Goal: Information Seeking & Learning: Learn about a topic

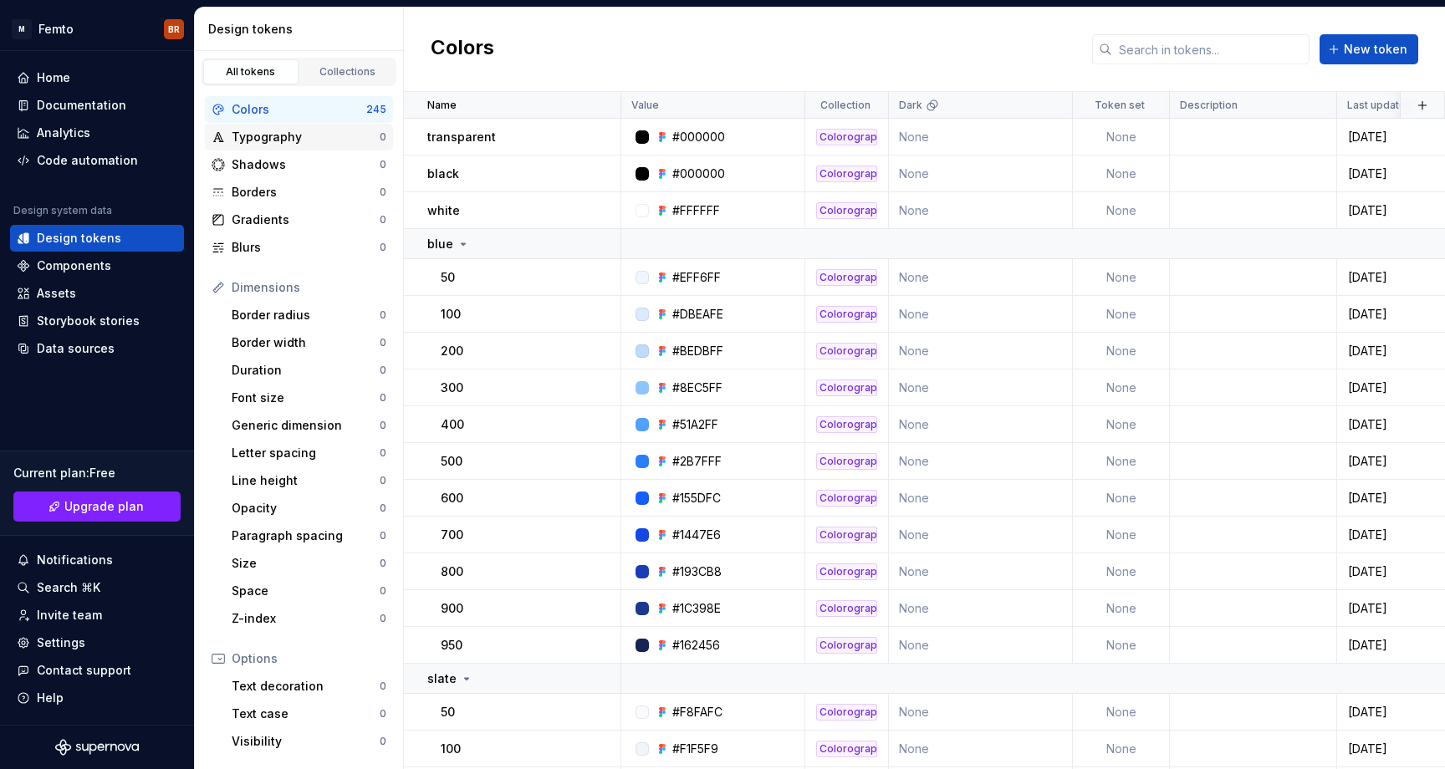
click at [275, 141] on div "Typography" at bounding box center [306, 137] width 148 height 17
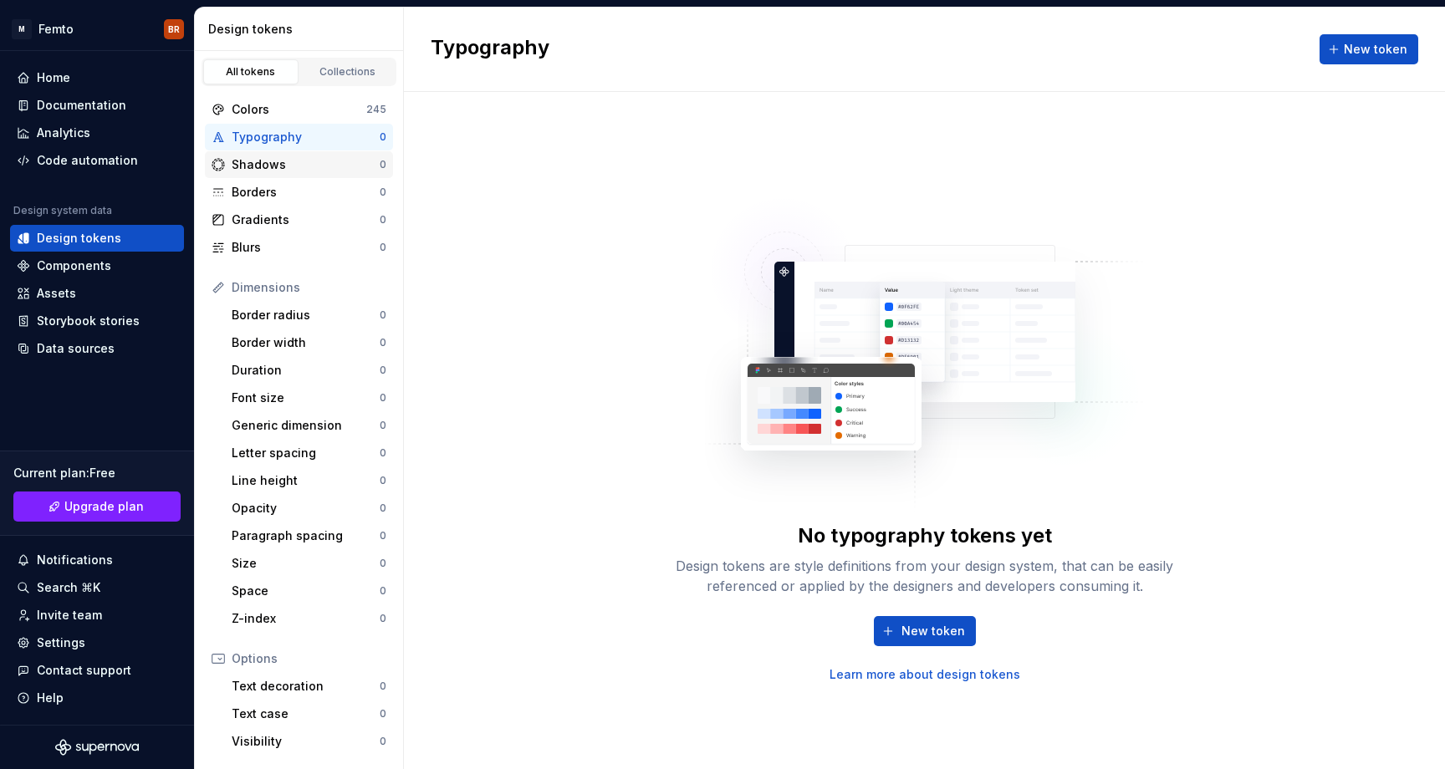
click at [244, 162] on div "Shadows" at bounding box center [306, 164] width 148 height 17
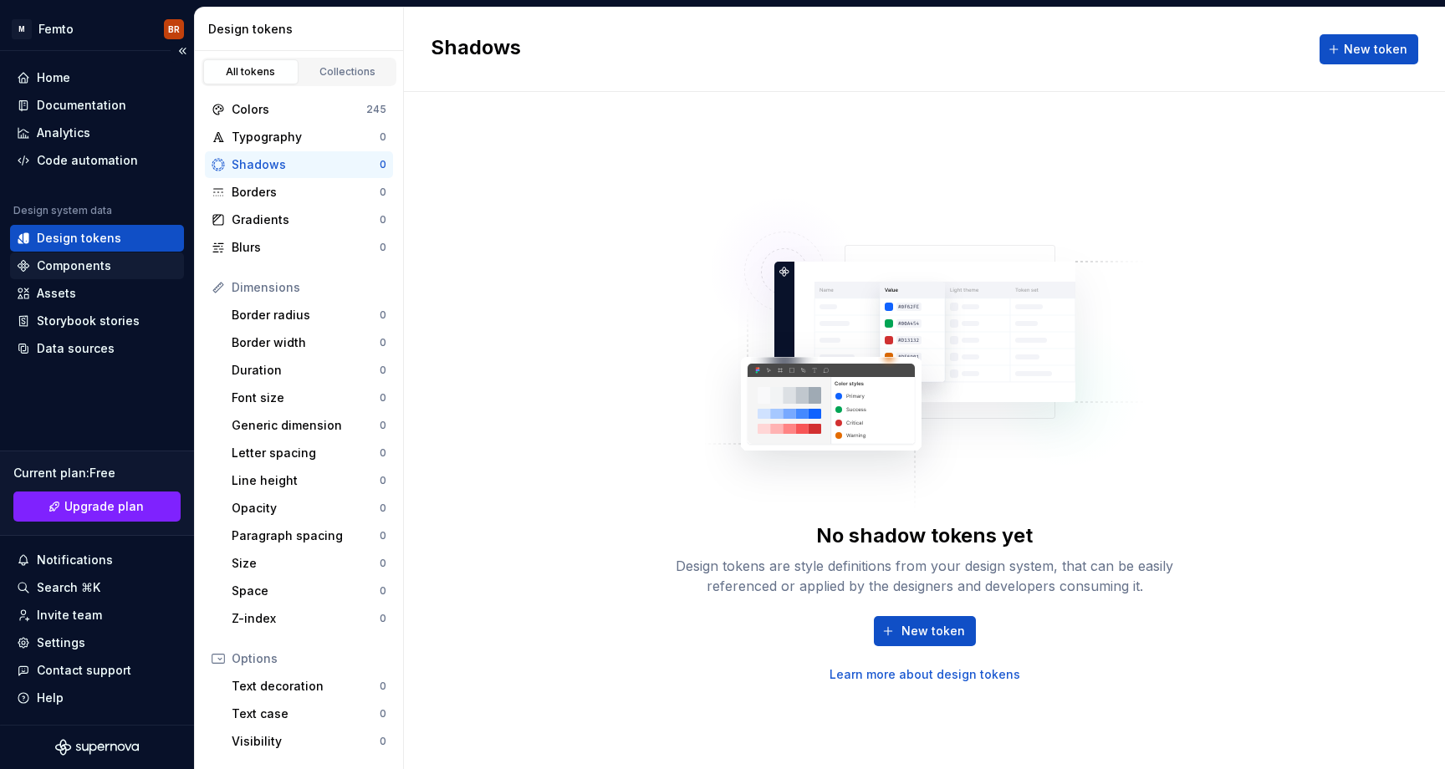
click at [66, 264] on div "Components" at bounding box center [74, 266] width 74 height 17
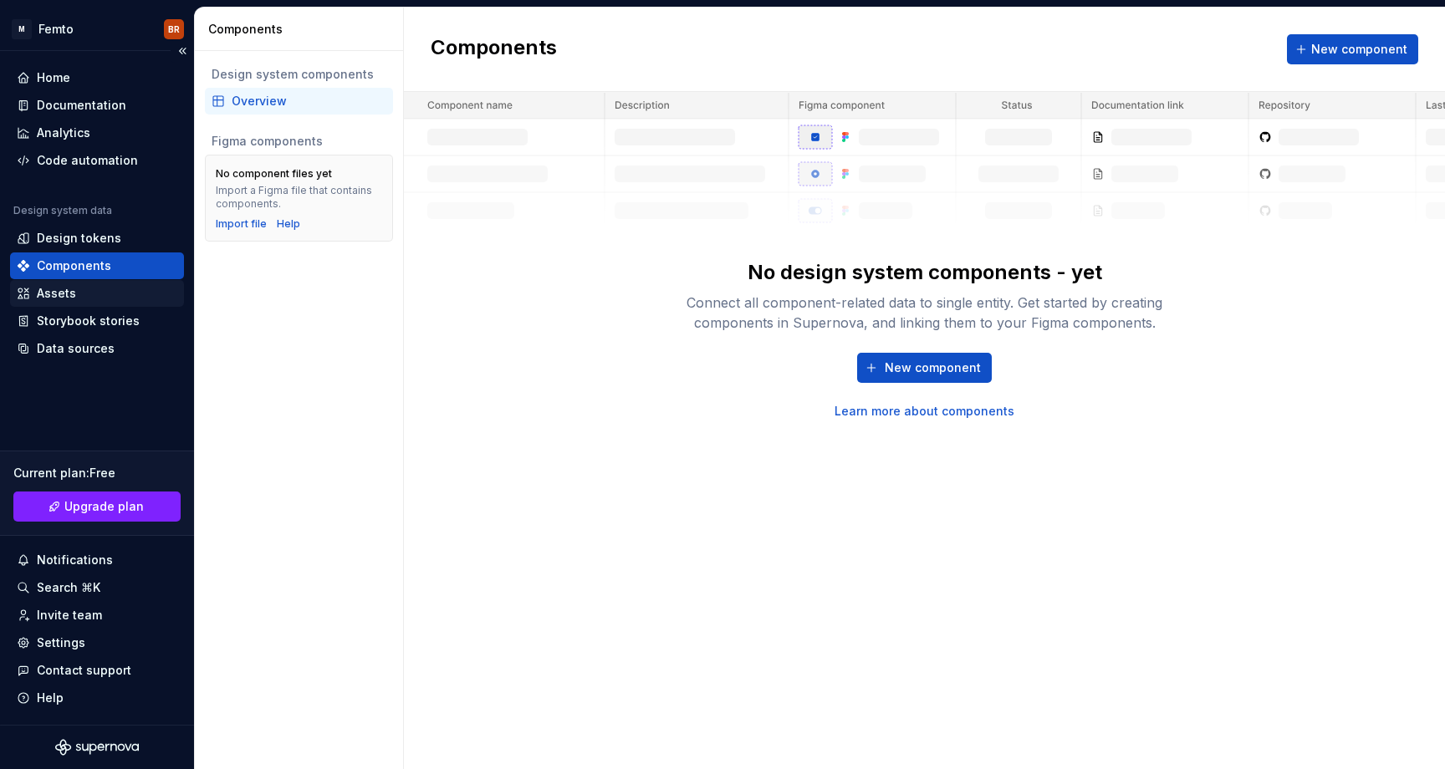
click at [59, 291] on div "Assets" at bounding box center [56, 293] width 39 height 17
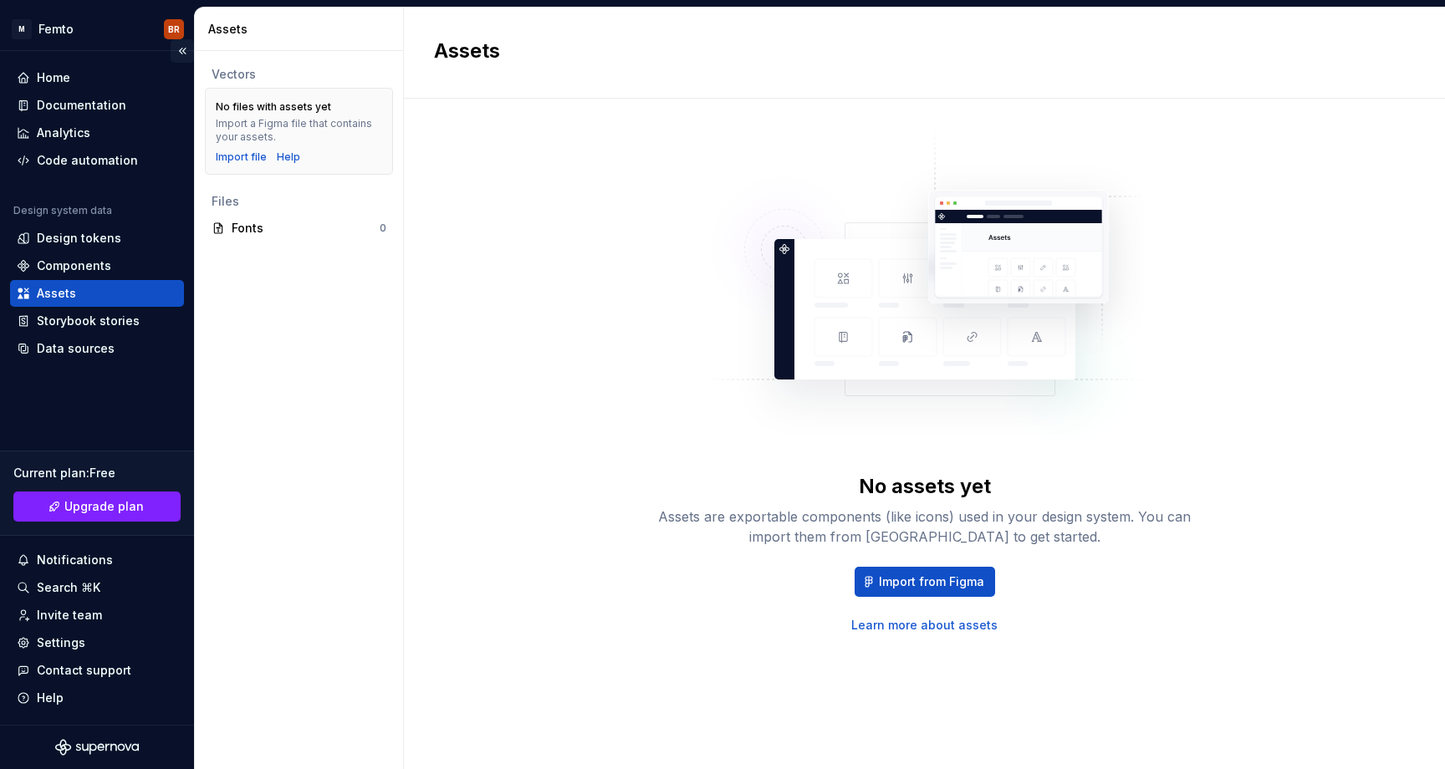
click at [183, 53] on button "Collapse sidebar" at bounding box center [182, 50] width 23 height 23
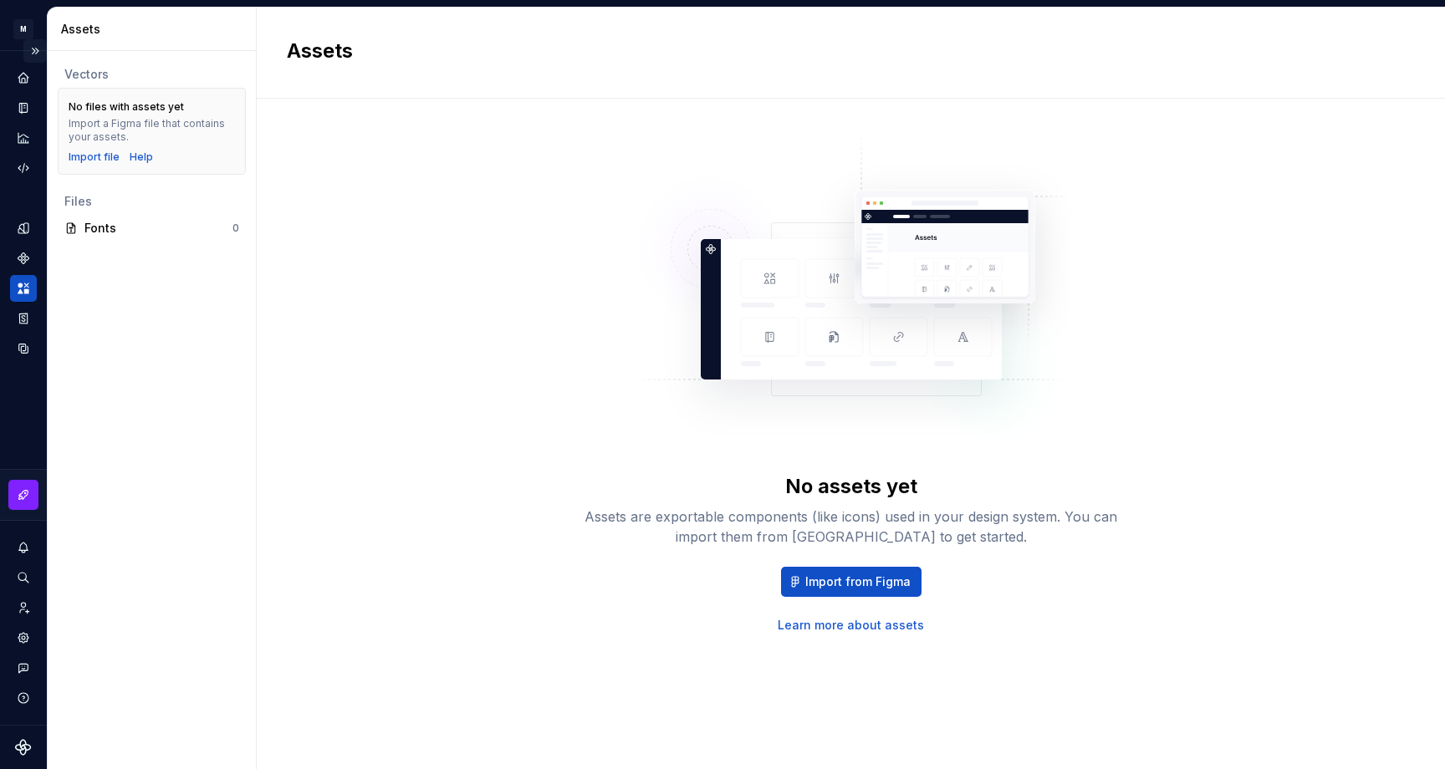
click at [41, 56] on button "Expand sidebar" at bounding box center [34, 50] width 23 height 23
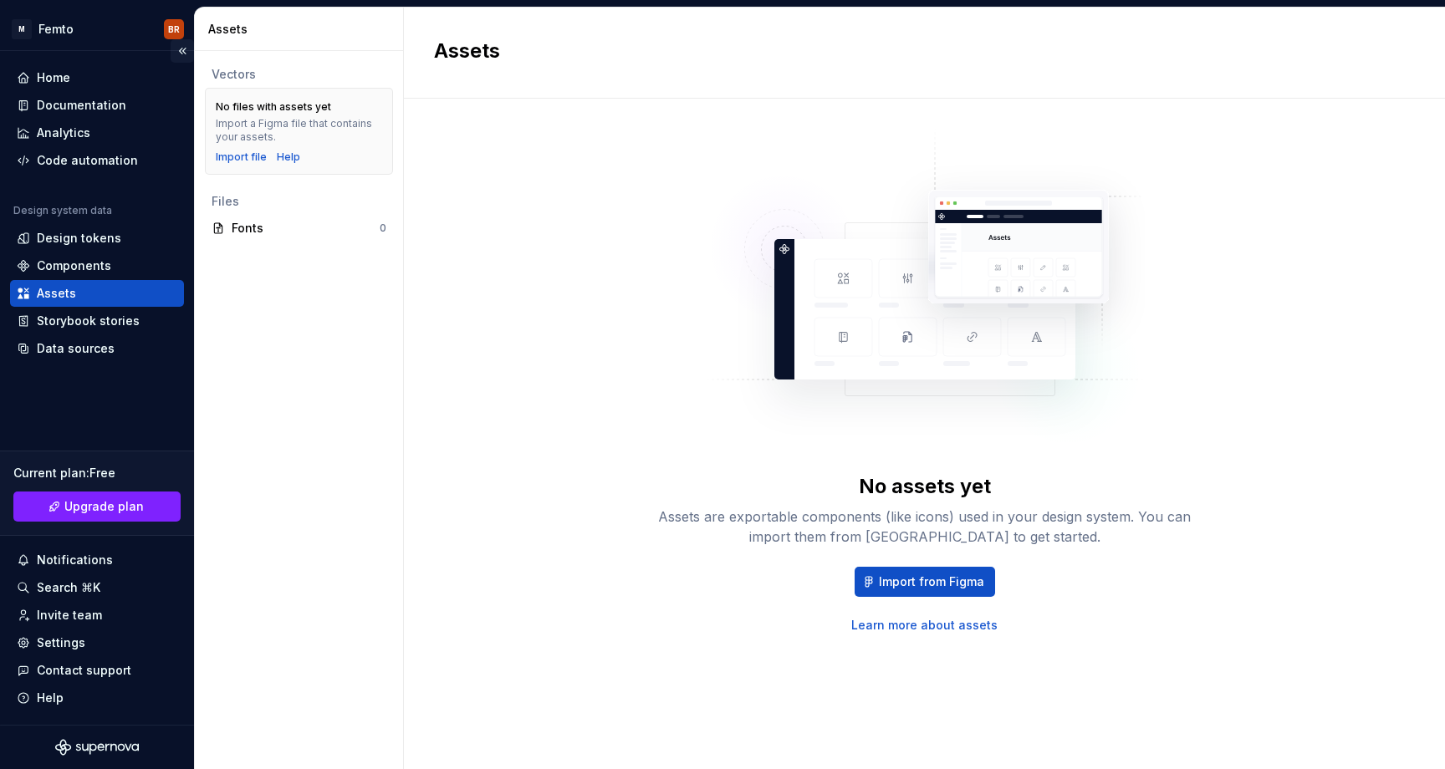
click at [181, 48] on button "Collapse sidebar" at bounding box center [182, 50] width 23 height 23
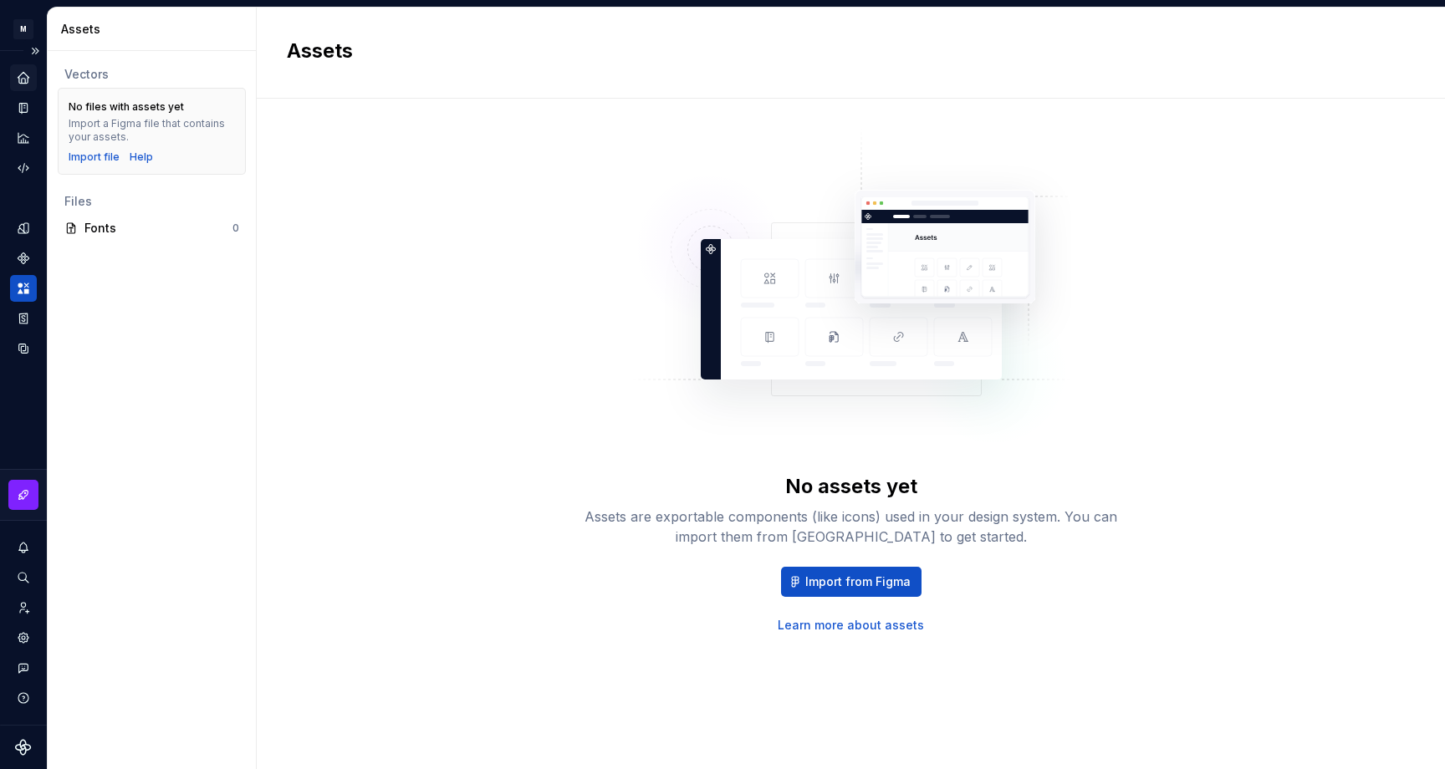
click at [23, 86] on div "Home" at bounding box center [23, 77] width 27 height 27
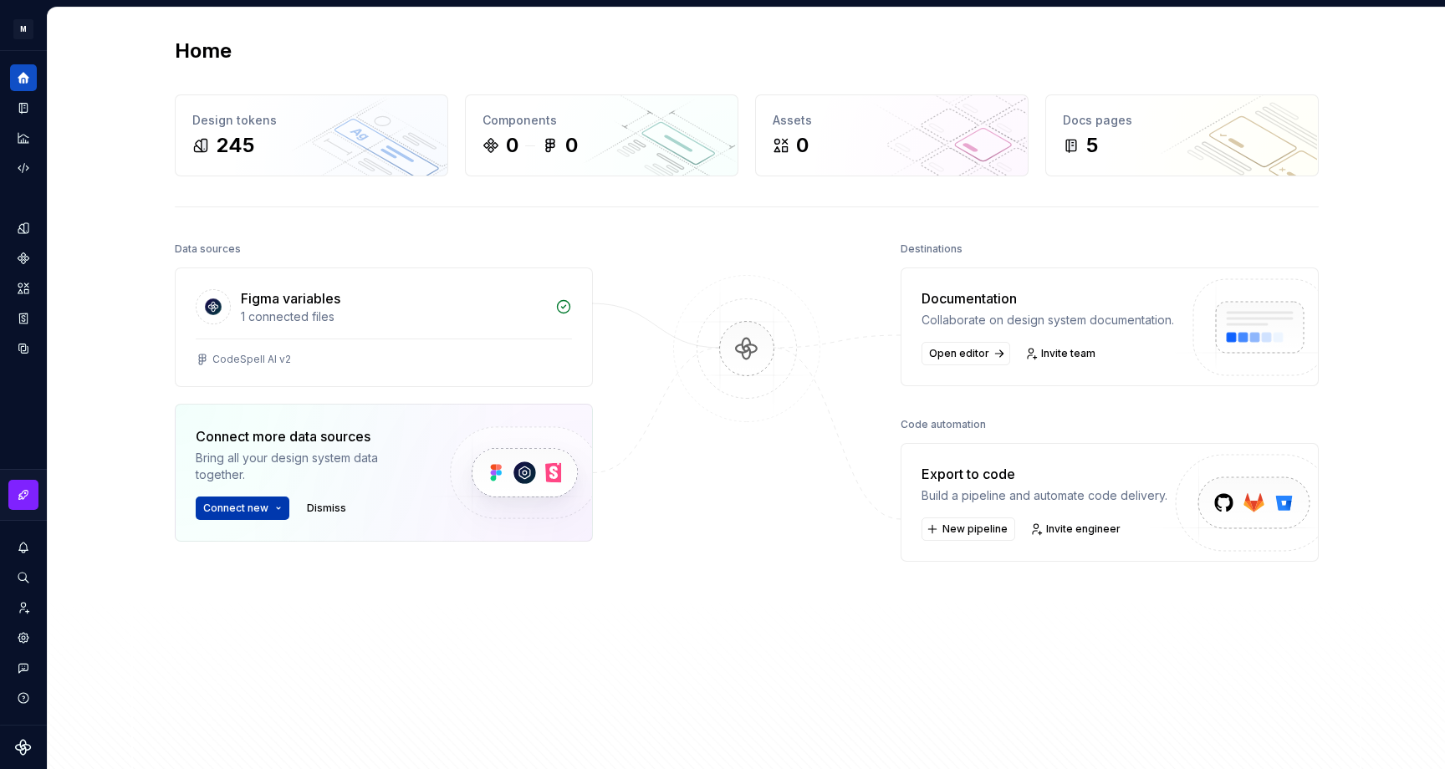
click at [281, 509] on html "M Femto BR Design system data Home Design tokens 245 Components 0 0 Assets 0 Do…" at bounding box center [722, 384] width 1445 height 769
click at [310, 505] on span "Dismiss" at bounding box center [326, 508] width 39 height 13
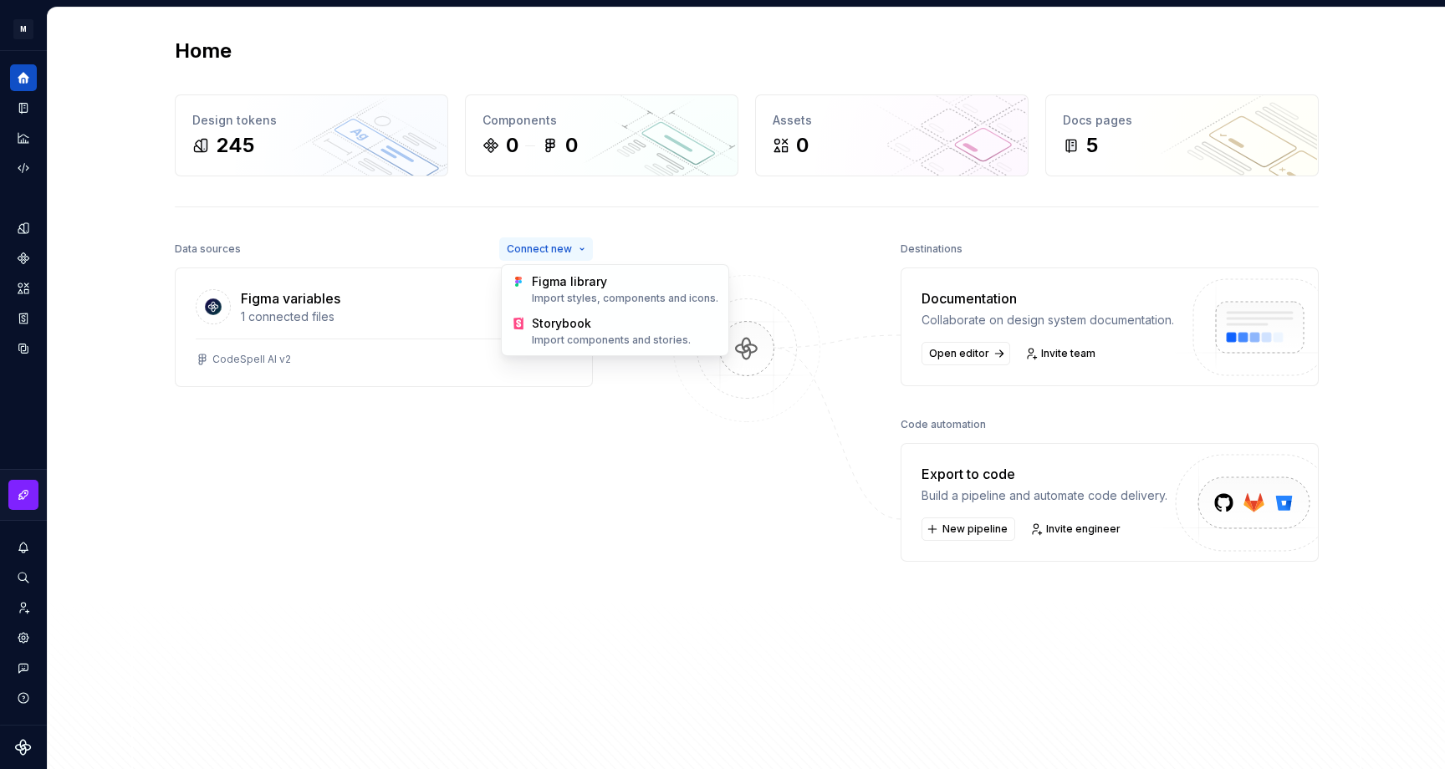
click at [585, 246] on html "M Femto BR Design system data Home Design tokens 245 Components 0 0 Assets 0 Do…" at bounding box center [722, 384] width 1445 height 769
click at [380, 198] on div "Home Design tokens 245 Components 0 0 Assets 0 Docs pages 5 Data sources Connec…" at bounding box center [747, 402] width 1204 height 789
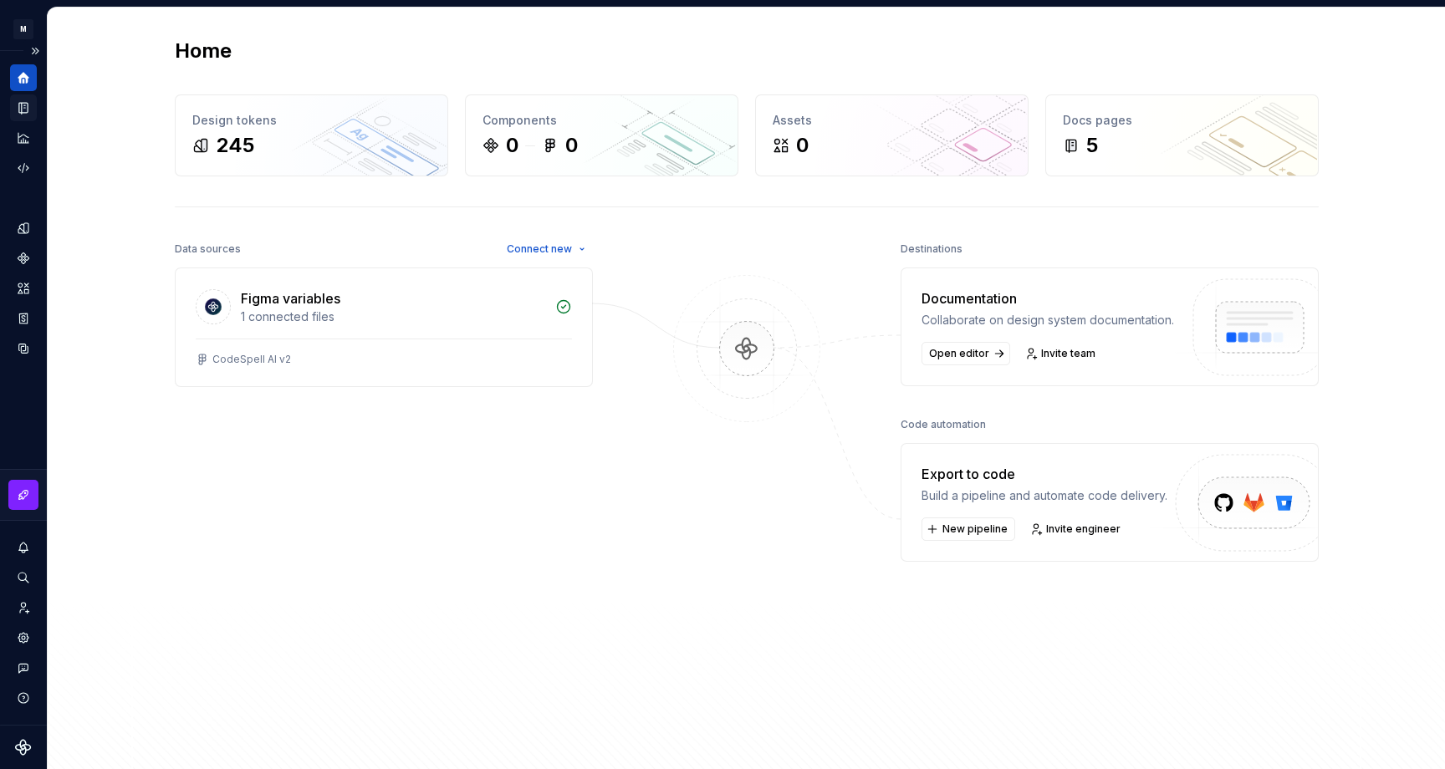
click at [17, 115] on div "Documentation" at bounding box center [23, 107] width 27 height 27
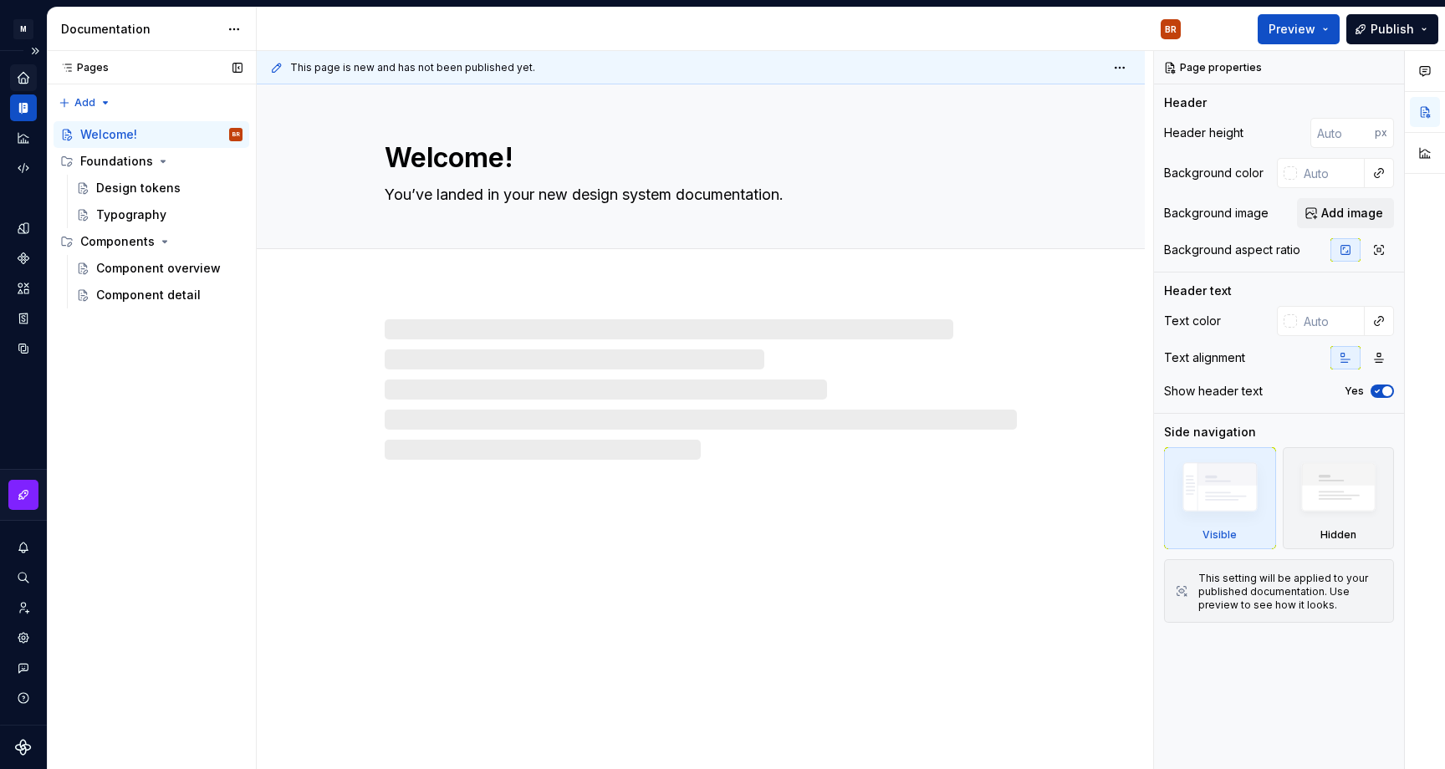
click at [21, 74] on icon "Home" at bounding box center [23, 77] width 11 height 11
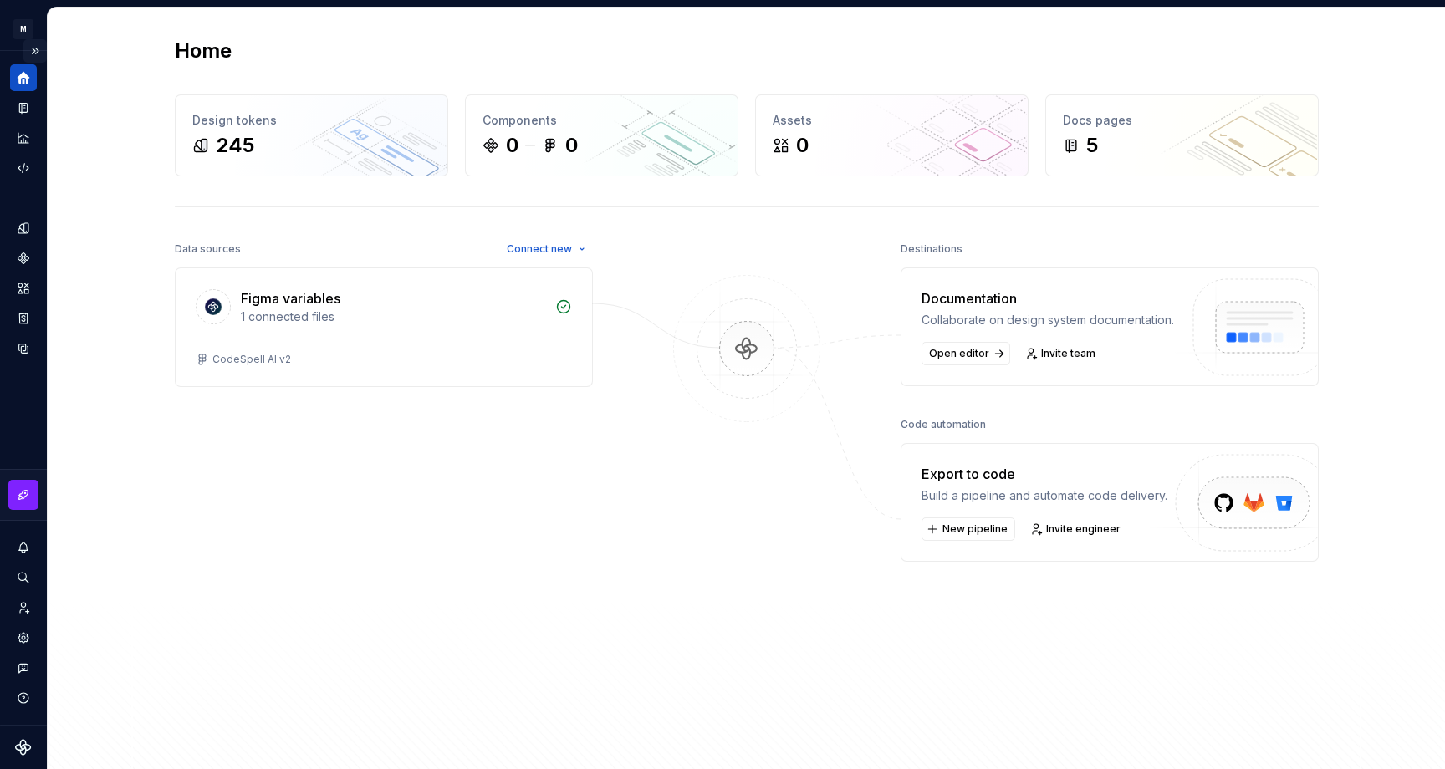
click at [40, 55] on button "Expand sidebar" at bounding box center [34, 50] width 23 height 23
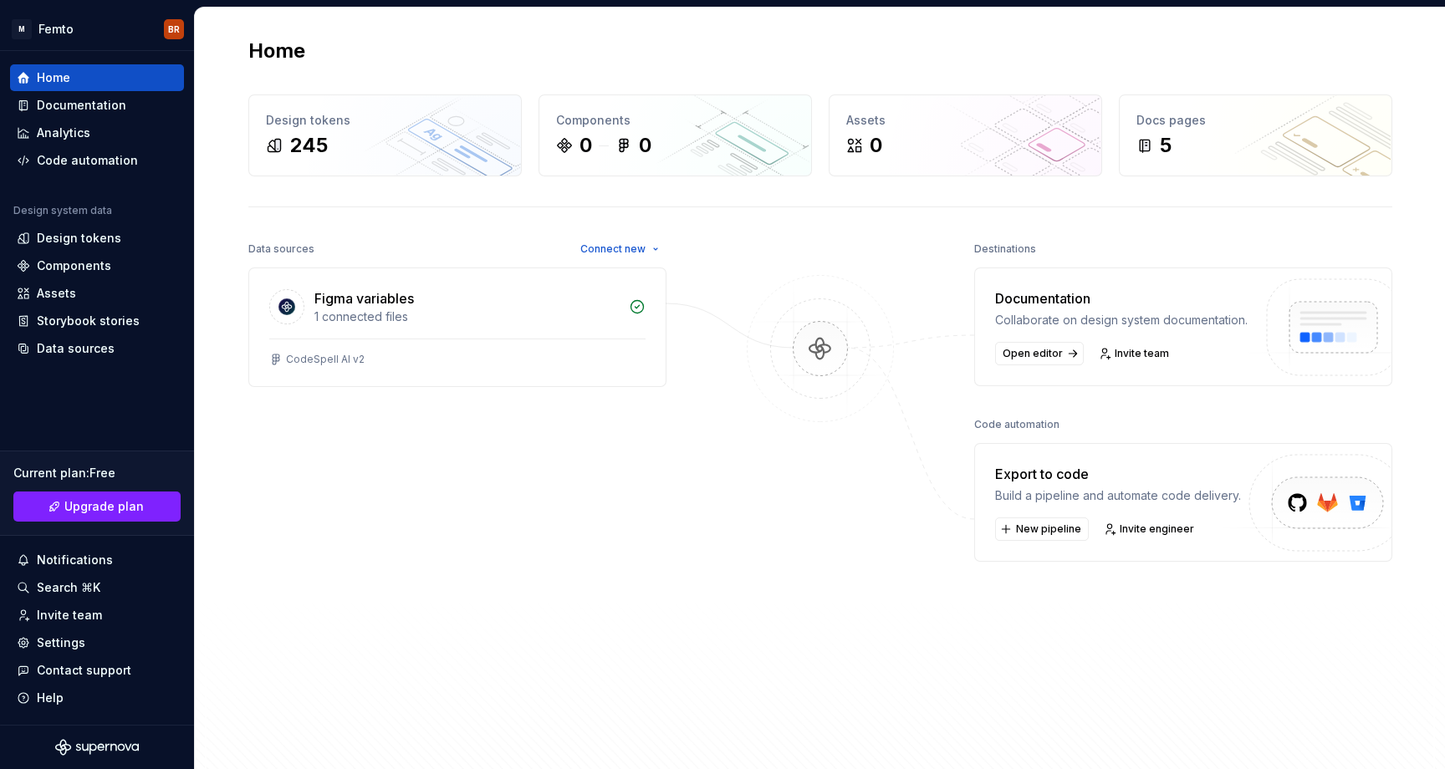
click at [395, 482] on div "Data sources Connect new Figma variables 1 connected files CodeSpell AI v2" at bounding box center [457, 468] width 418 height 462
click at [1065, 365] on link "Open editor" at bounding box center [1039, 353] width 89 height 23
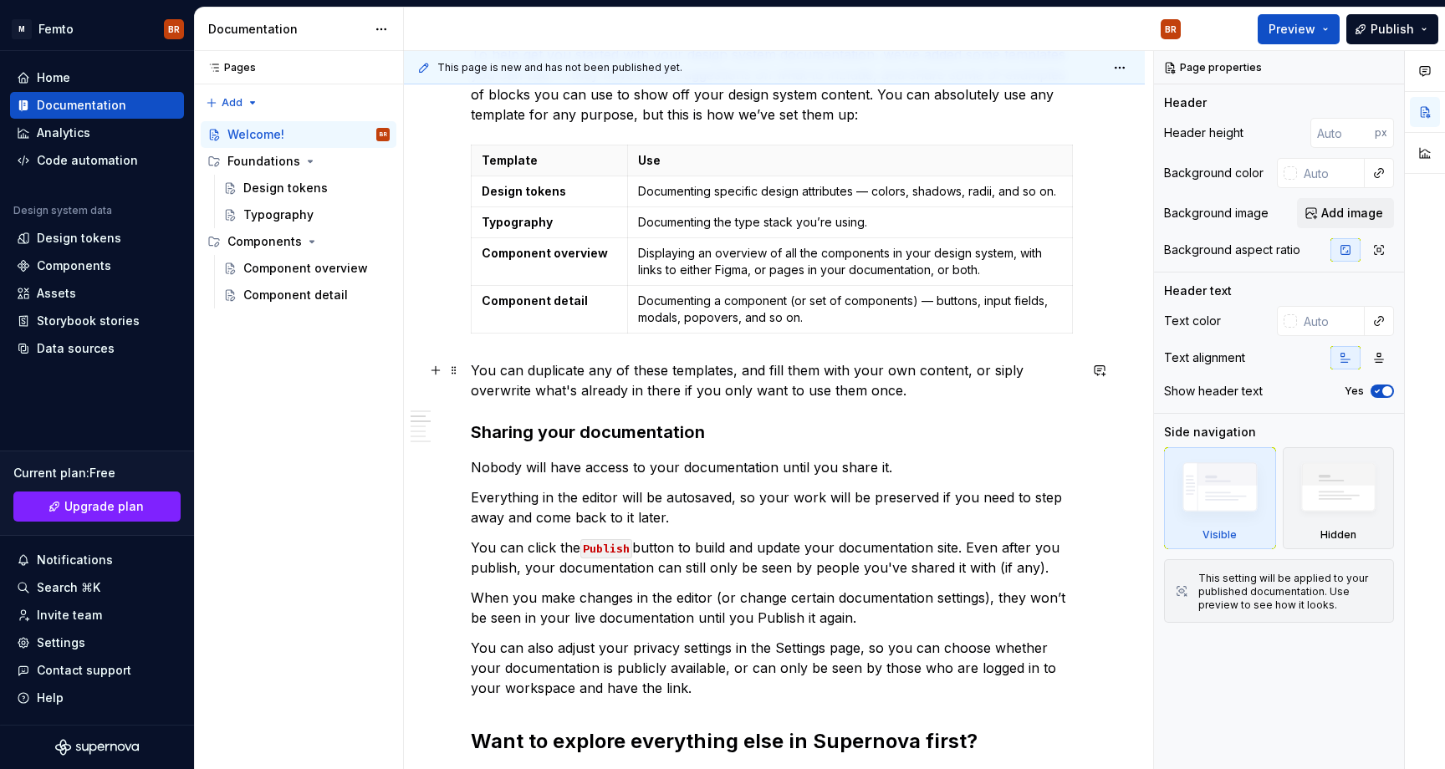
scroll to position [436, 0]
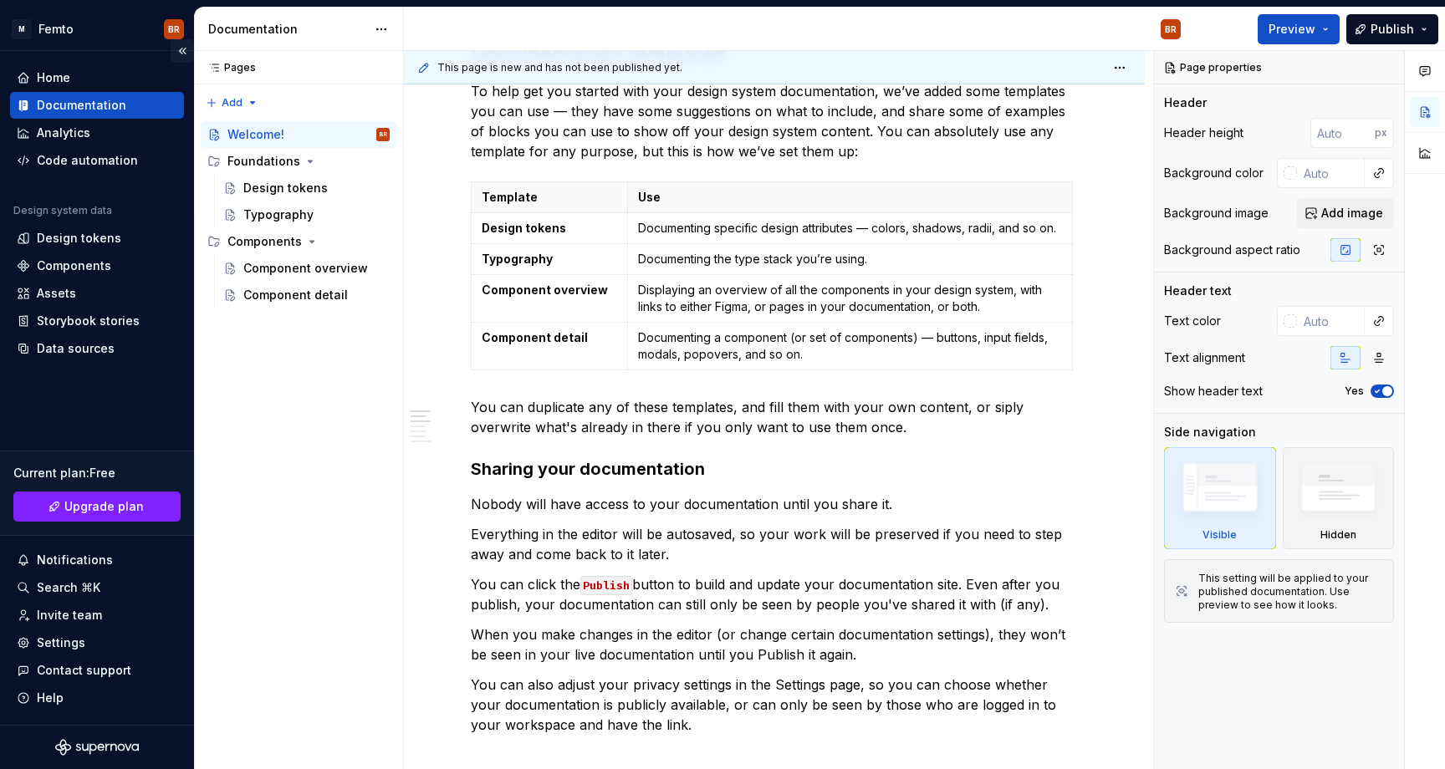
click at [186, 45] on button "Collapse sidebar" at bounding box center [182, 50] width 23 height 23
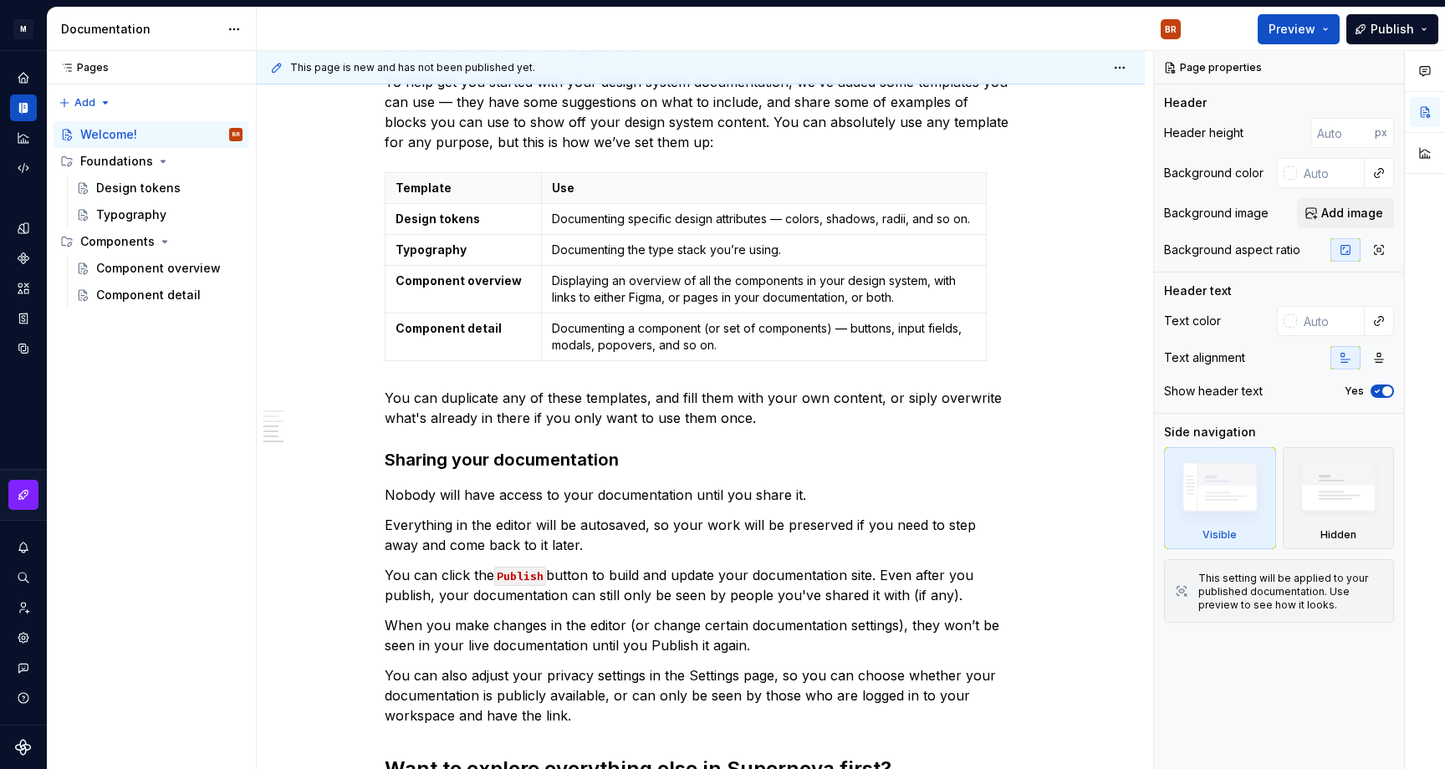
scroll to position [0, 0]
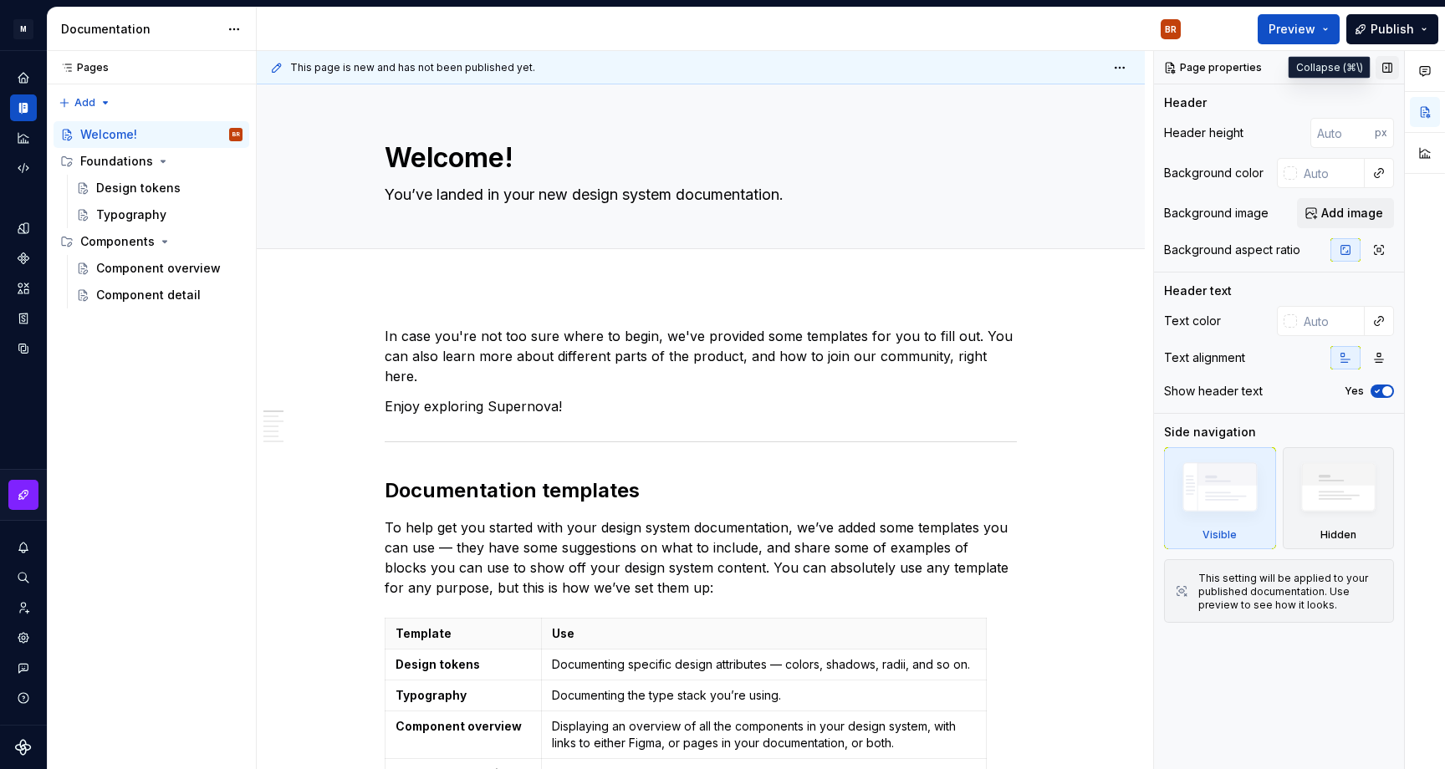
click at [1383, 71] on button "button" at bounding box center [1387, 67] width 23 height 23
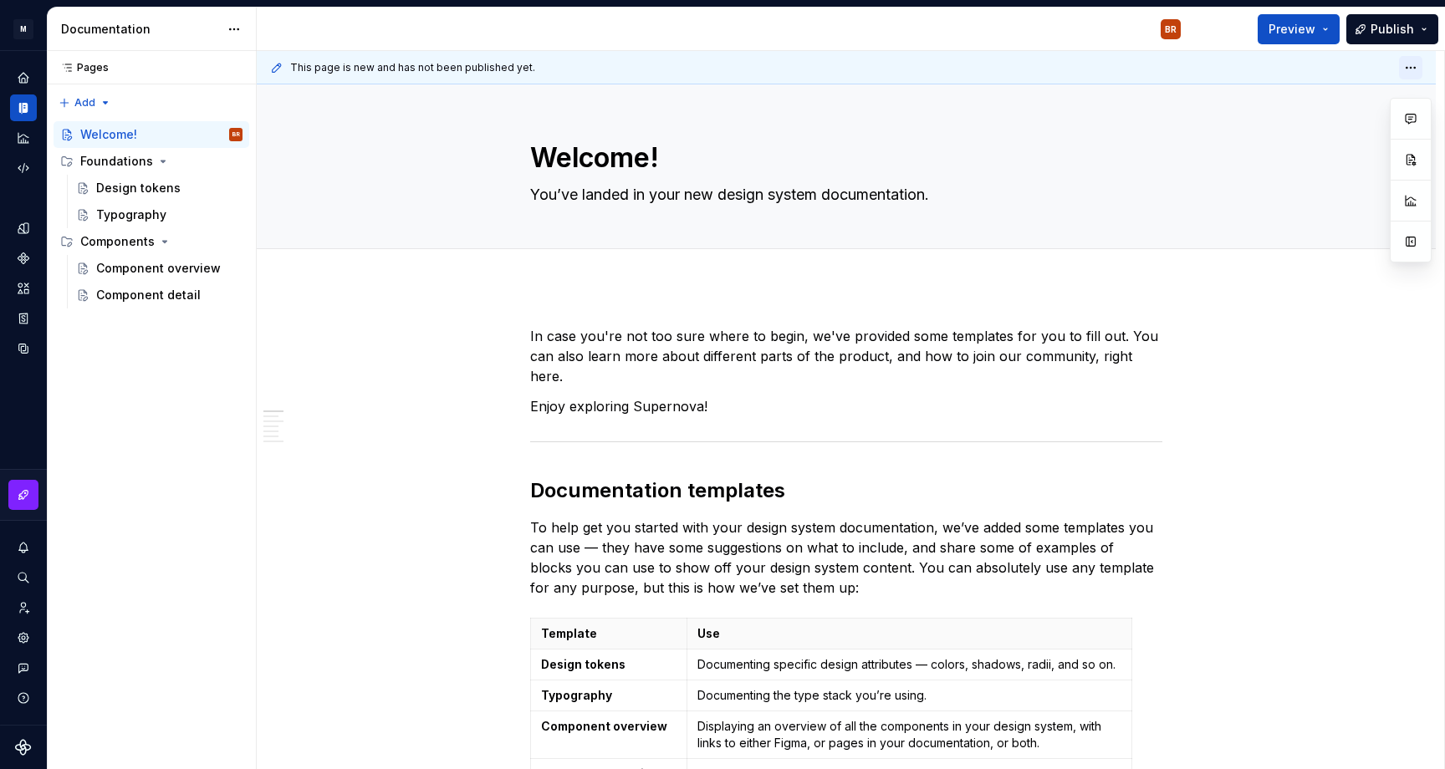
click at [1418, 59] on html "M Femto BR Design system data Documentation BR Preview Publish Pages Pages Add …" at bounding box center [722, 384] width 1445 height 769
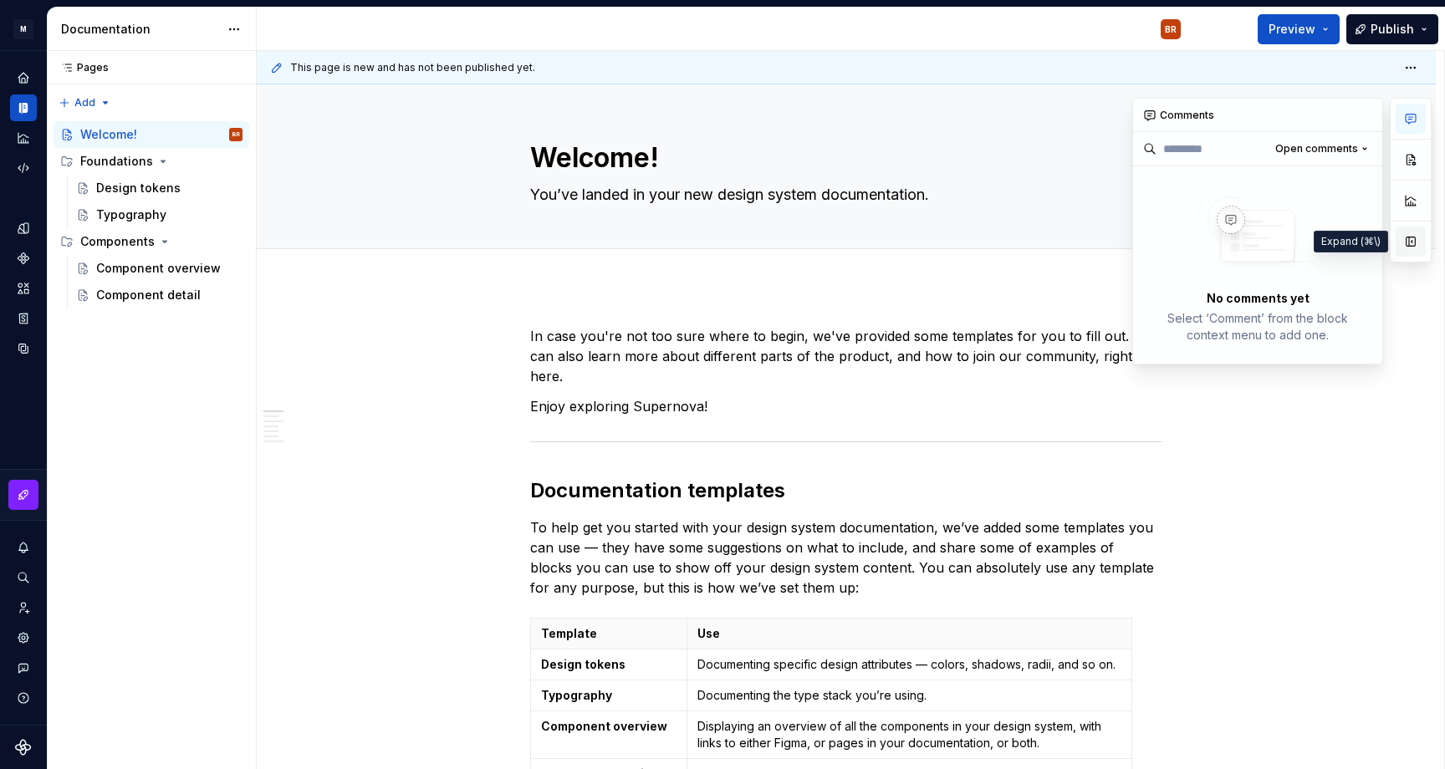
click at [1412, 242] on button "button" at bounding box center [1411, 242] width 30 height 30
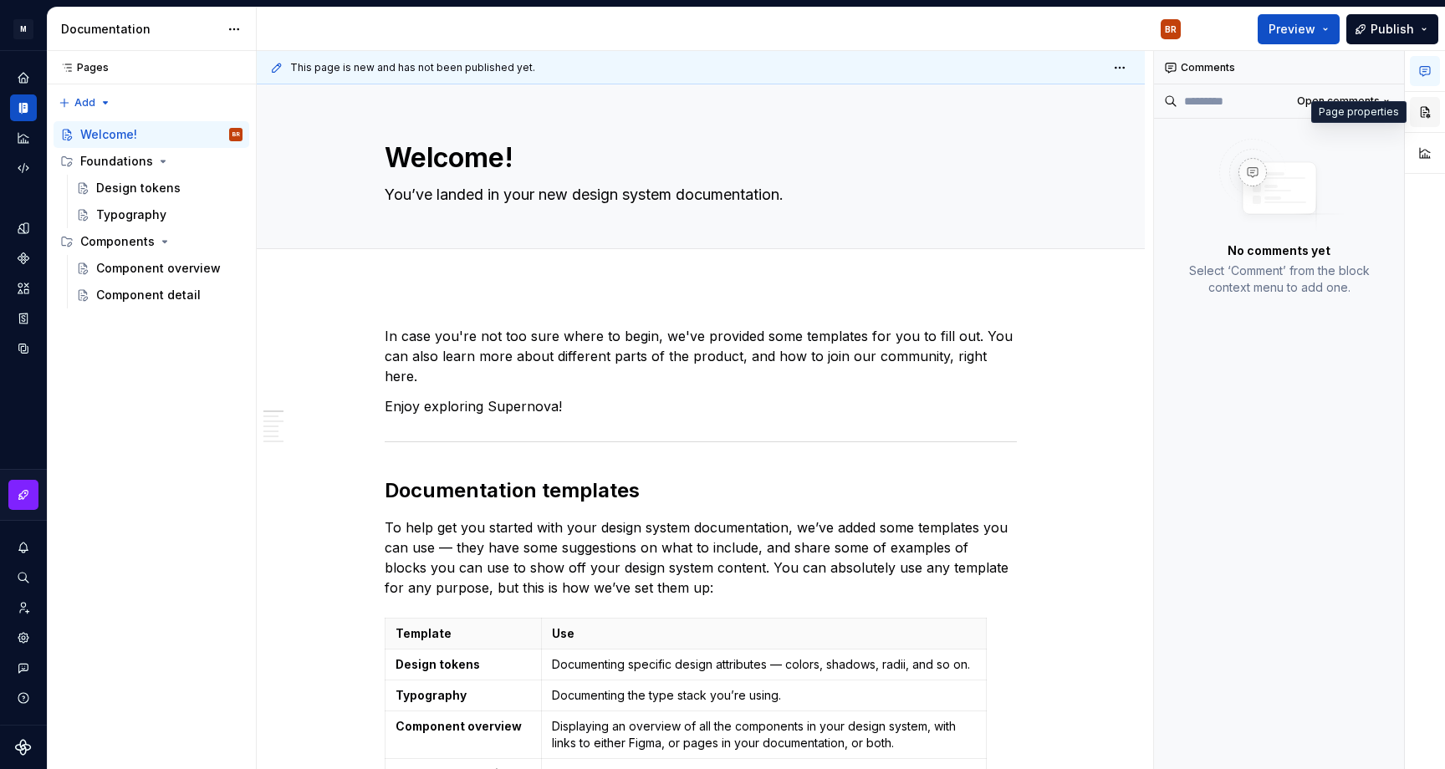
click at [1422, 109] on button "button" at bounding box center [1425, 112] width 30 height 30
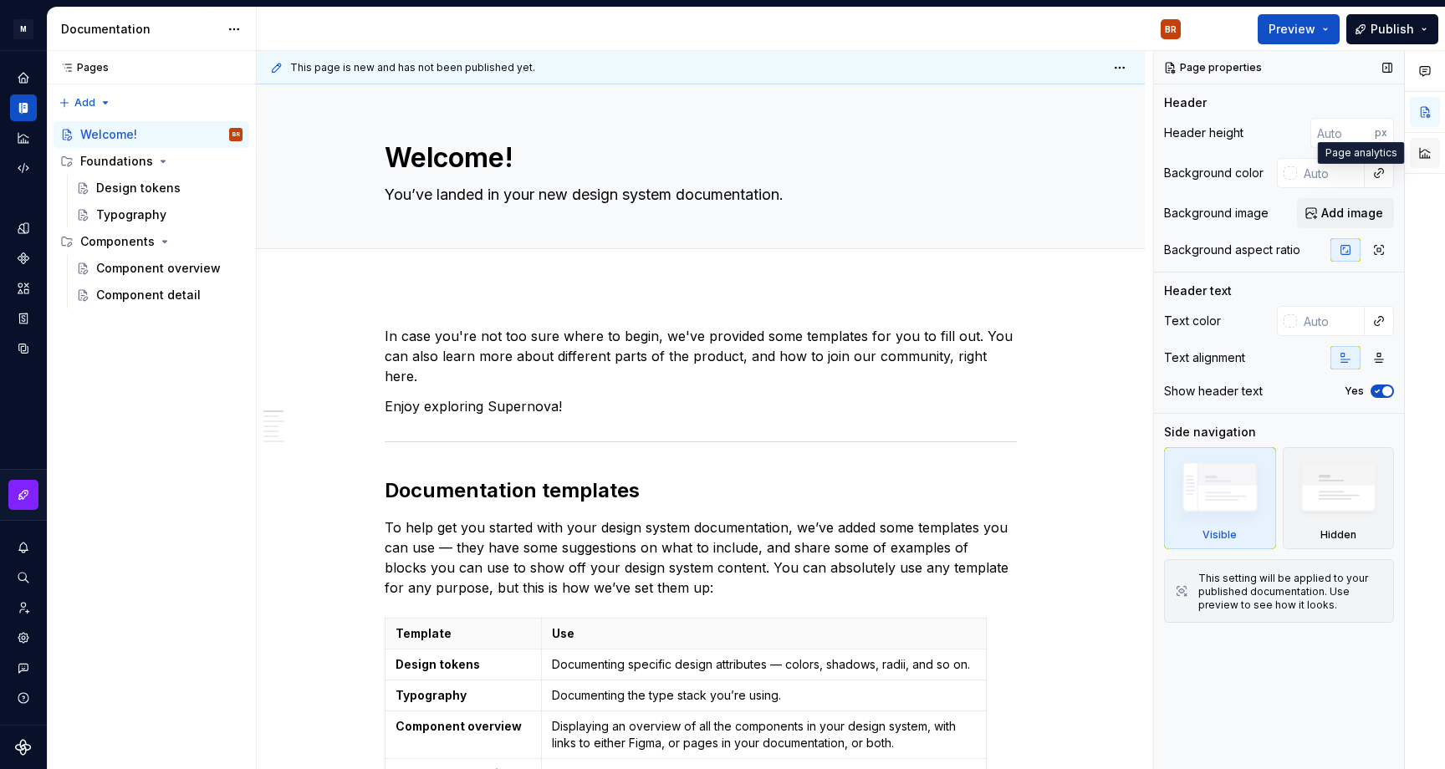
click at [1427, 153] on button "button" at bounding box center [1425, 153] width 30 height 30
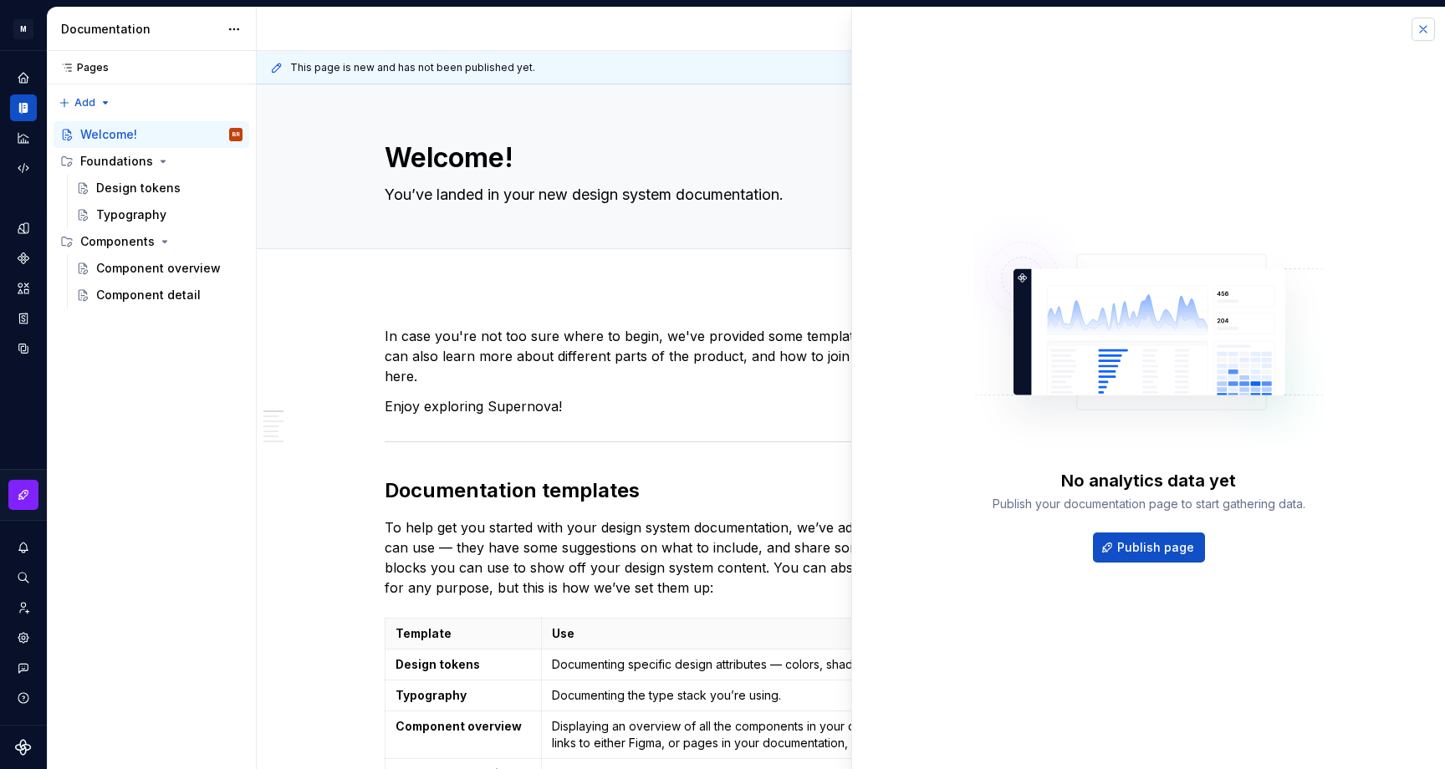
click at [1421, 24] on button "button" at bounding box center [1423, 29] width 23 height 23
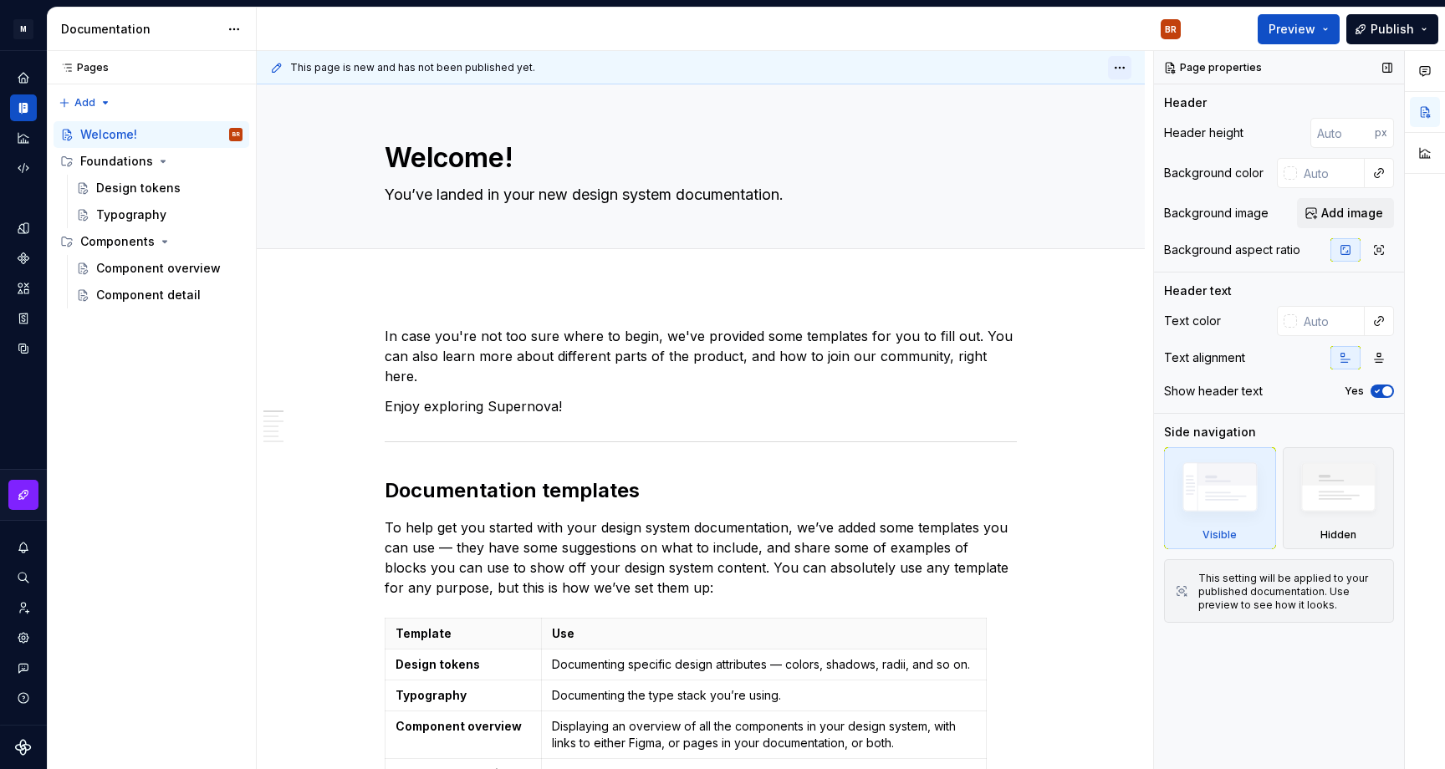
click at [1128, 66] on html "M Femto BR Design system data Documentation BR Preview Publish Pages Pages Add …" at bounding box center [722, 384] width 1445 height 769
click at [1414, 154] on button "button" at bounding box center [1425, 153] width 30 height 30
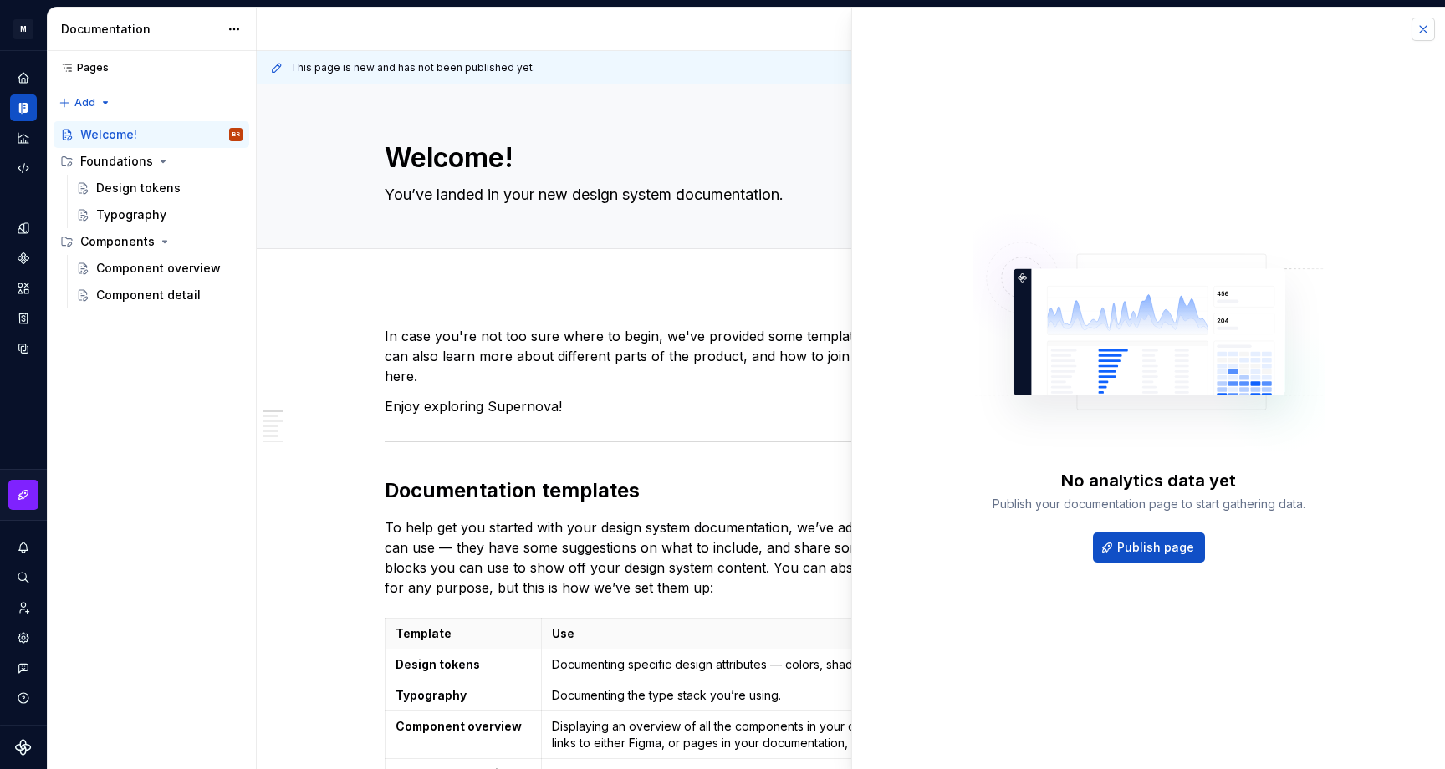
click at [1432, 28] on button "button" at bounding box center [1423, 29] width 23 height 23
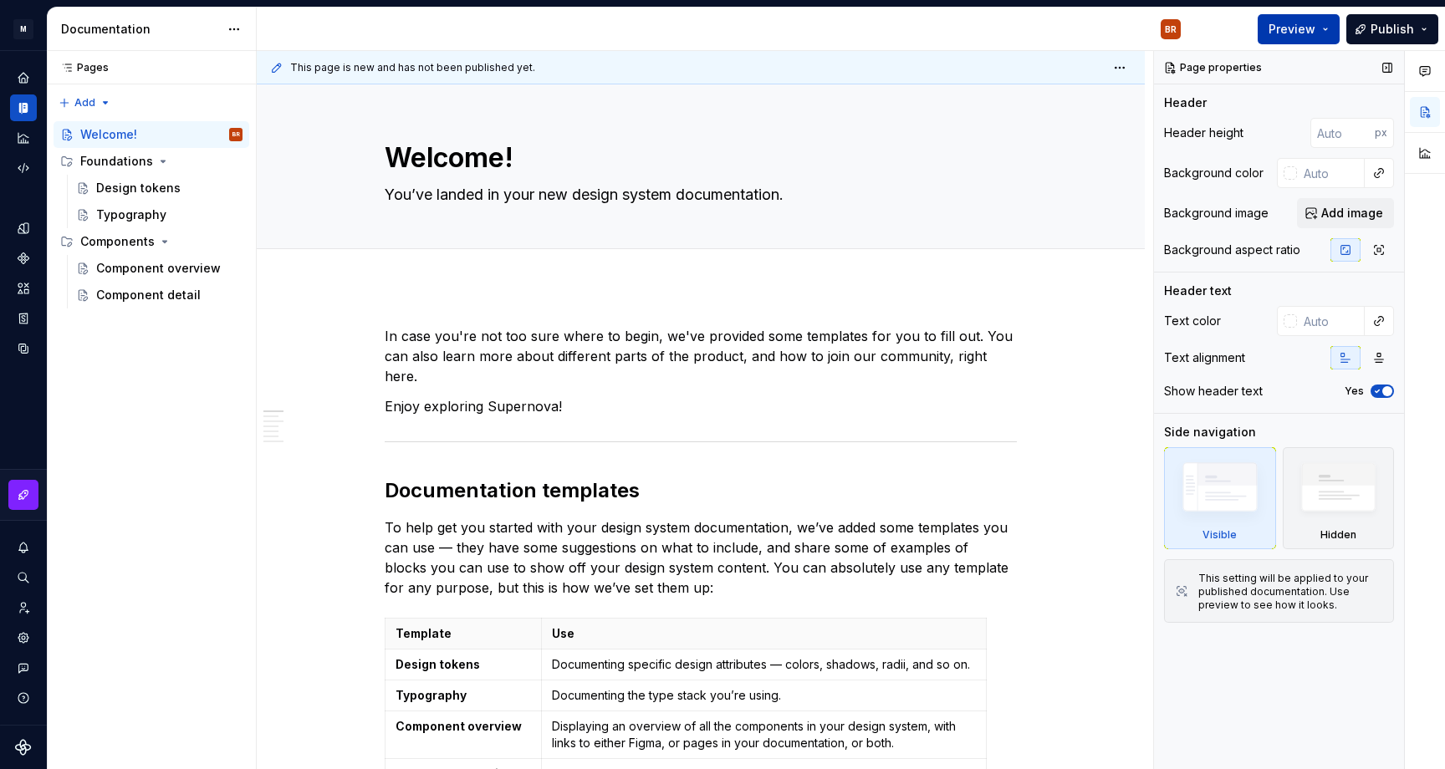
click at [1330, 27] on button "Preview" at bounding box center [1299, 29] width 82 height 30
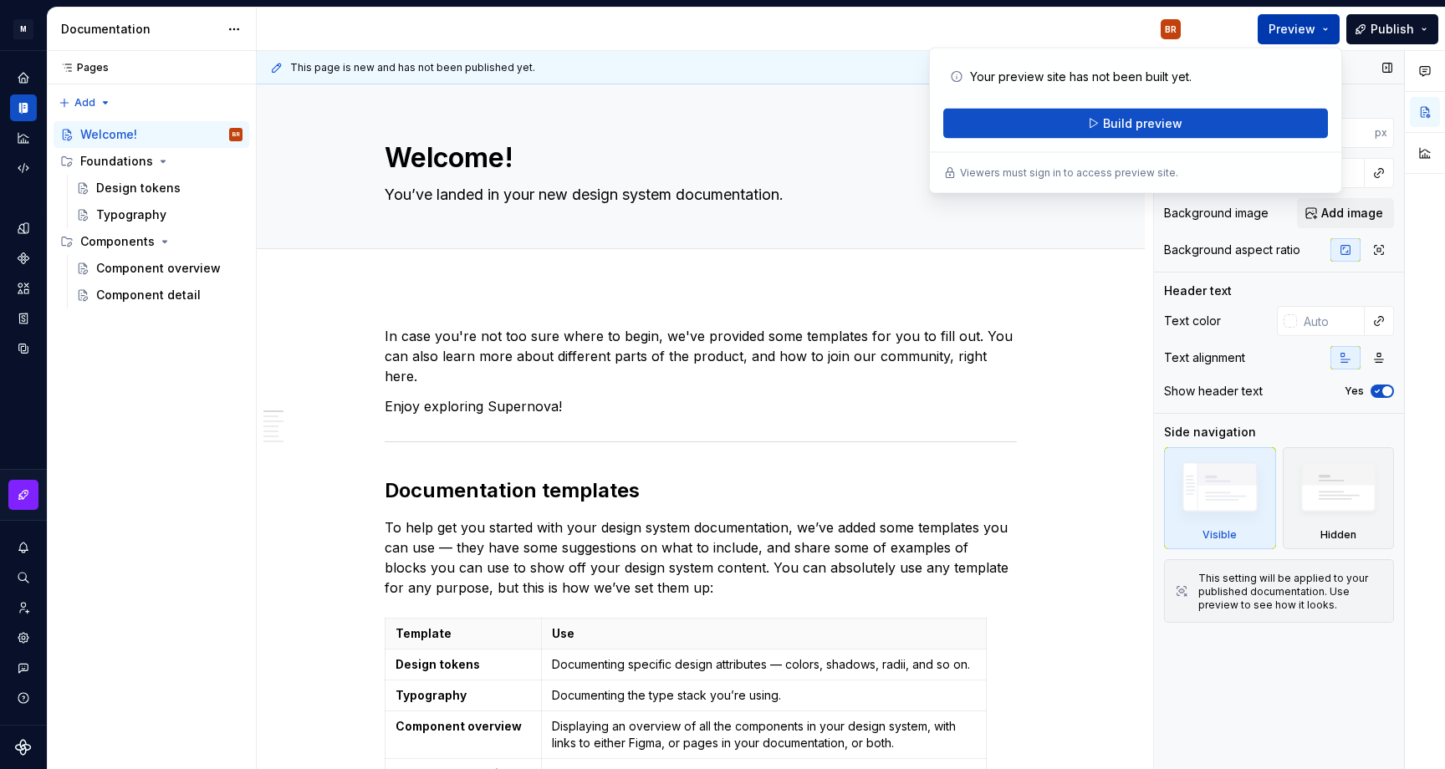
click at [1330, 27] on button "Preview" at bounding box center [1299, 29] width 82 height 30
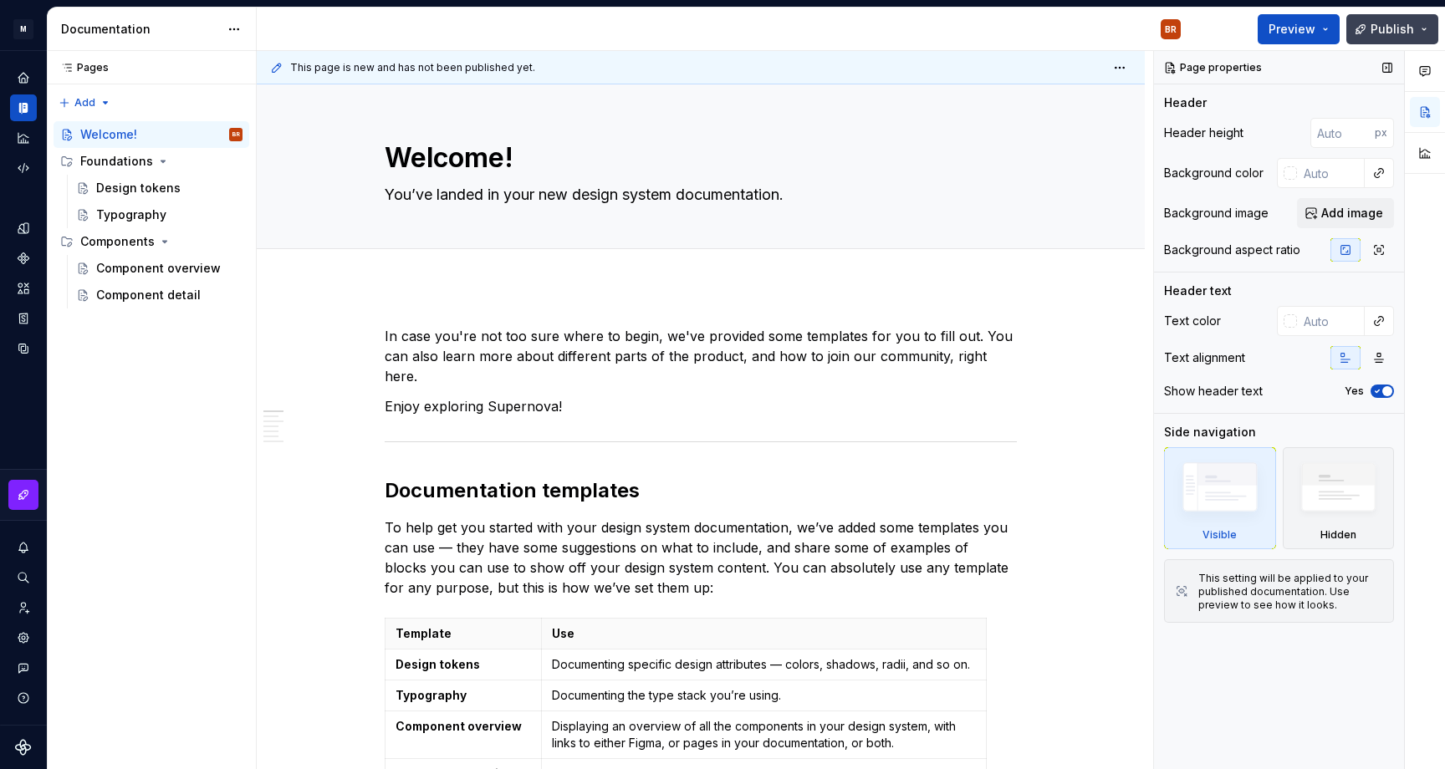
click at [1427, 24] on button "Publish" at bounding box center [1392, 29] width 92 height 30
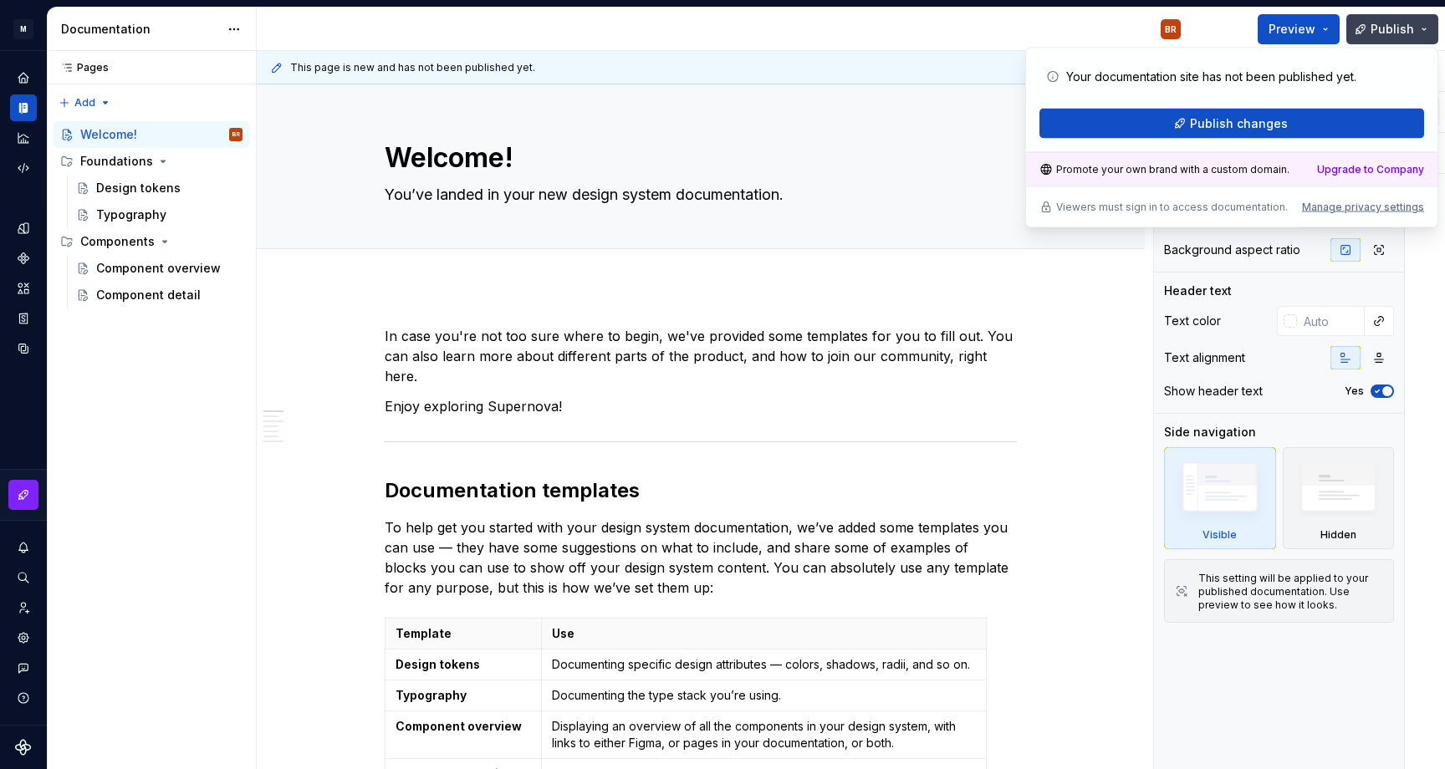
click at [1427, 24] on button "Publish" at bounding box center [1392, 29] width 92 height 30
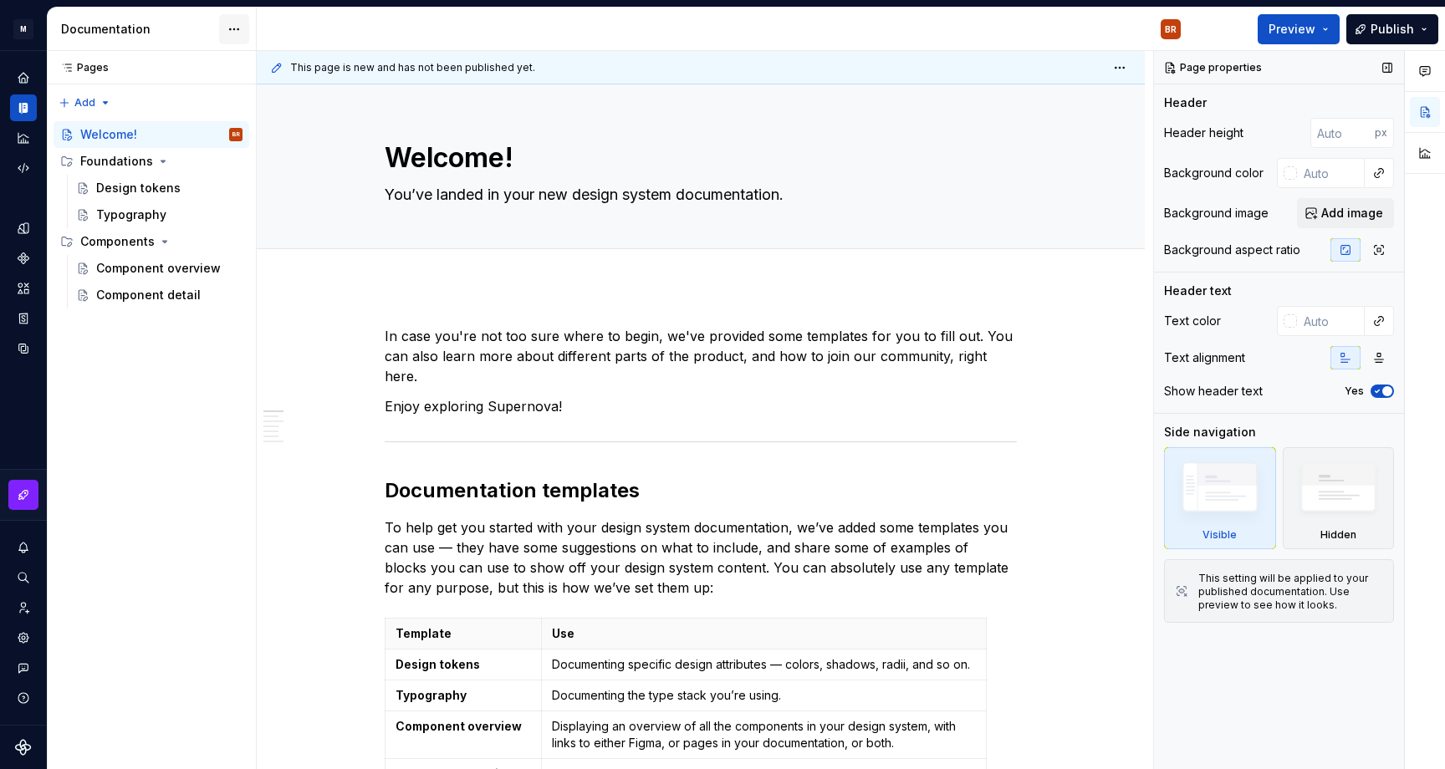
click at [240, 31] on html "M Femto BR Design system data Documentation BR Preview Publish Pages Pages Add …" at bounding box center [722, 384] width 1445 height 769
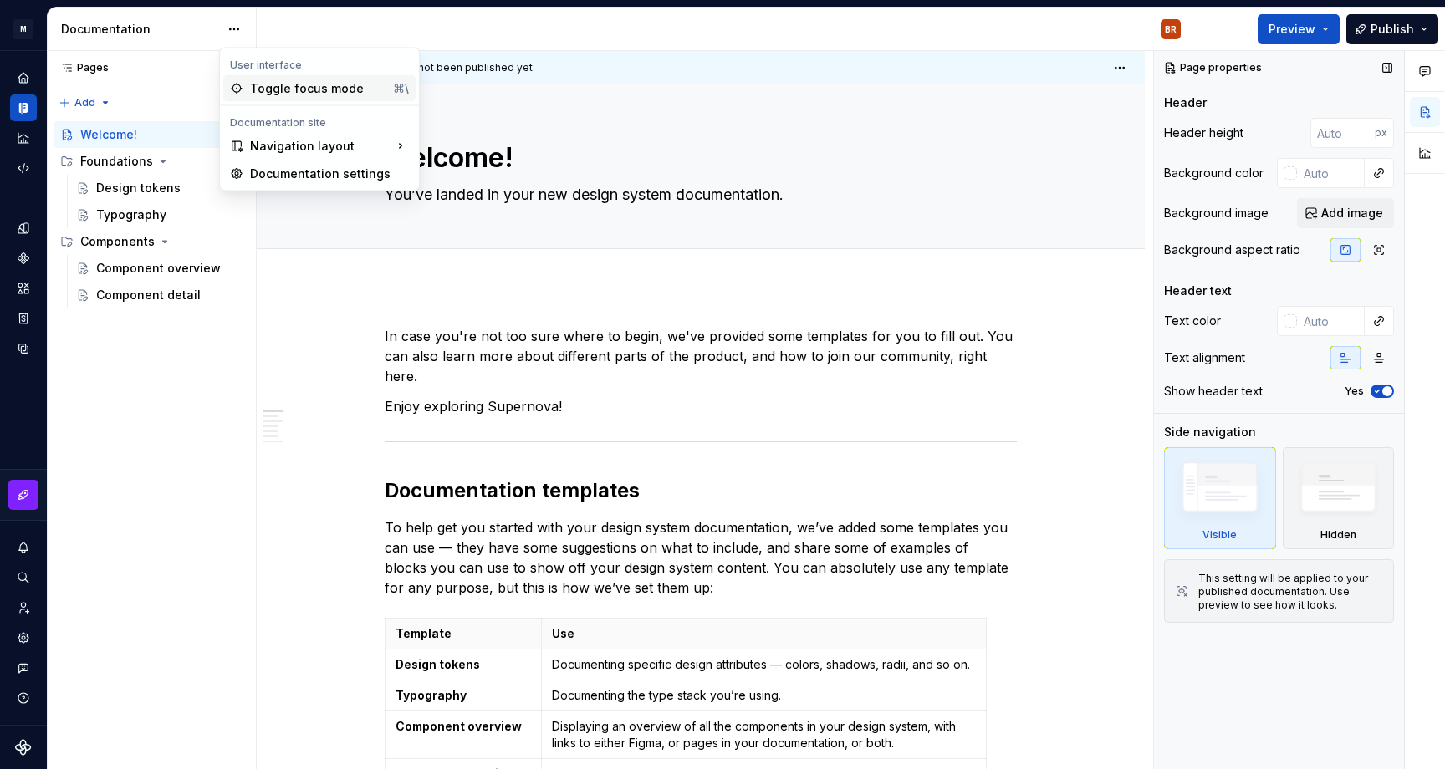
click at [258, 85] on div "Toggle focus mode" at bounding box center [318, 88] width 136 height 17
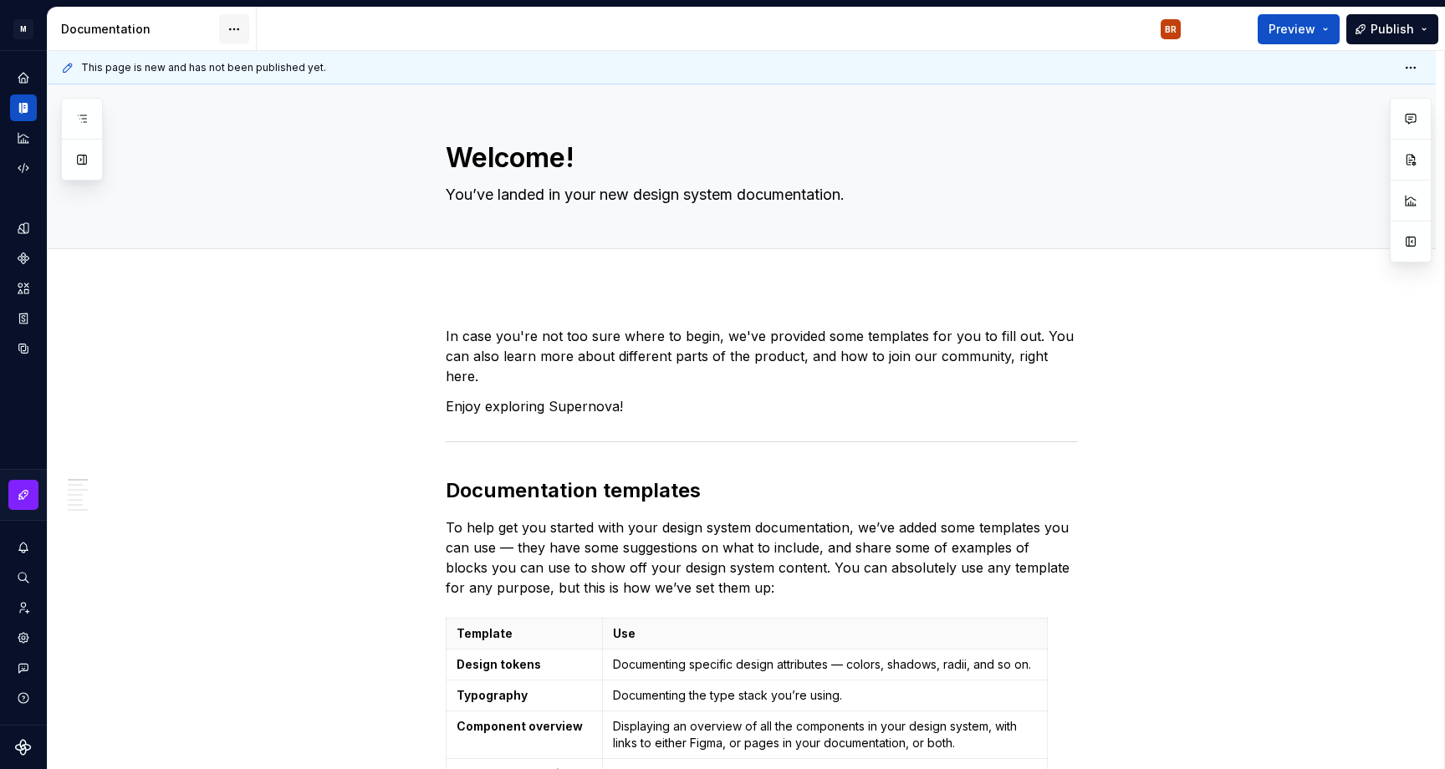
click at [235, 27] on html "M Femto BR Design system data Documentation BR Preview Publish Pages Add Access…" at bounding box center [722, 384] width 1445 height 769
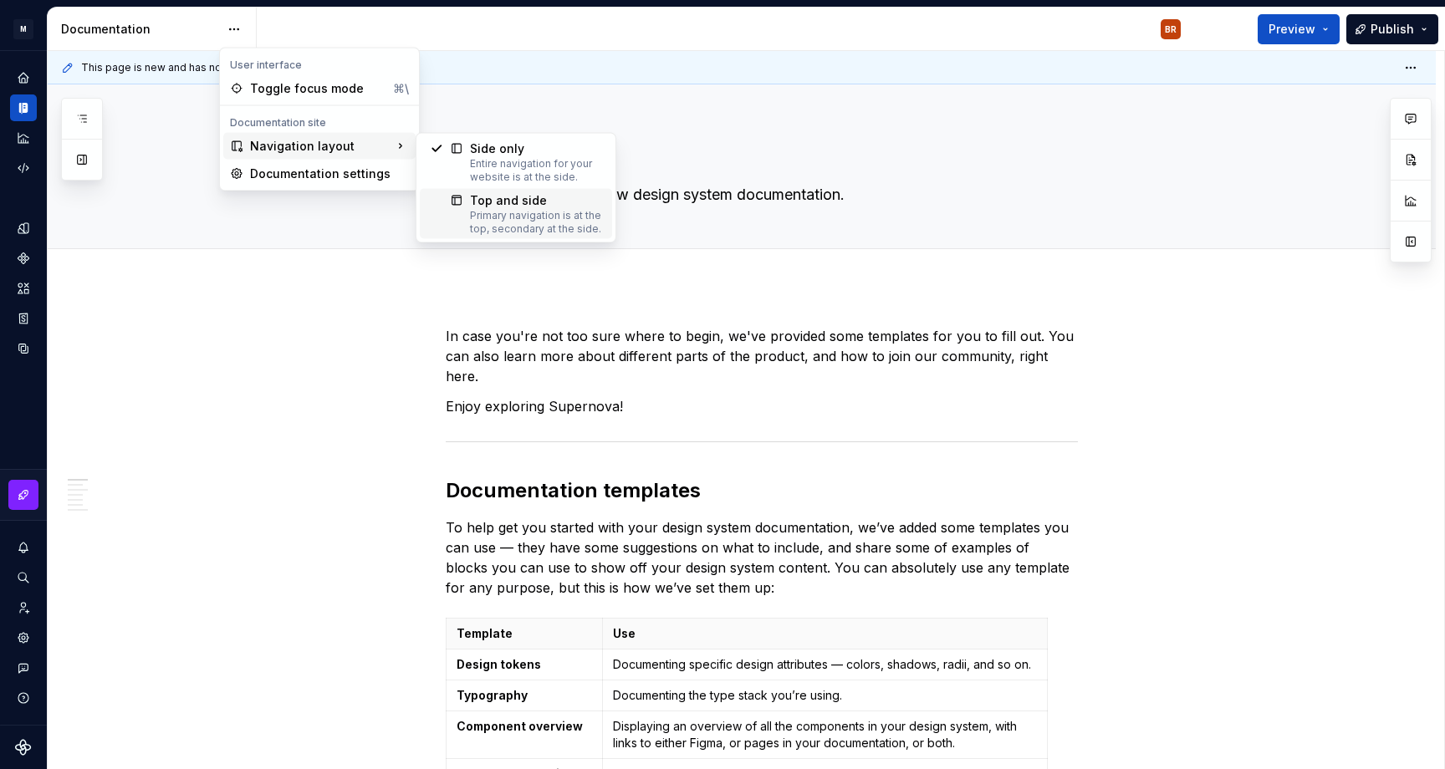
click at [482, 199] on div "Top and side" at bounding box center [536, 200] width 132 height 17
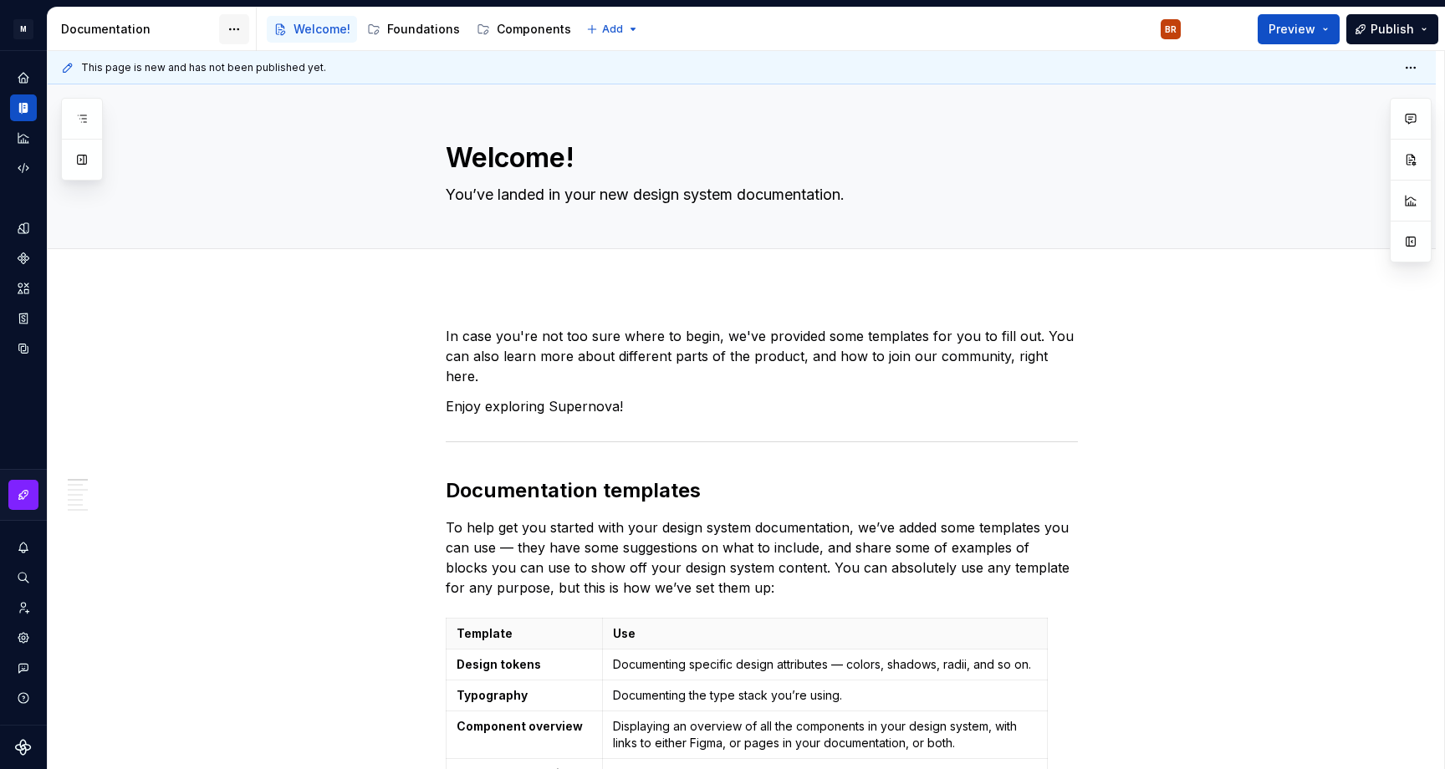
click at [235, 28] on html "M Femto BR Design system data Documentation Accessibility guide for tree Page t…" at bounding box center [722, 384] width 1445 height 769
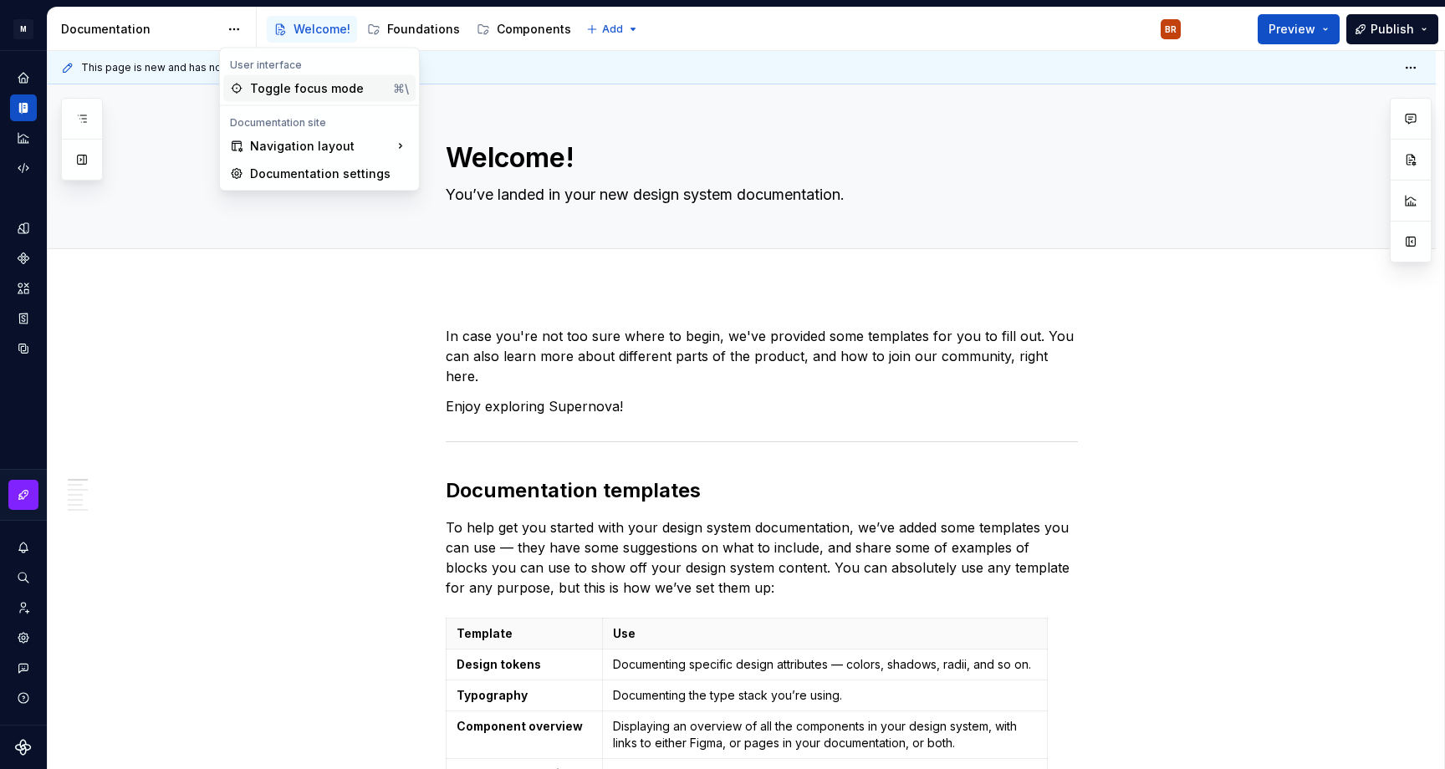
click at [304, 81] on div "Toggle focus mode" at bounding box center [318, 88] width 136 height 17
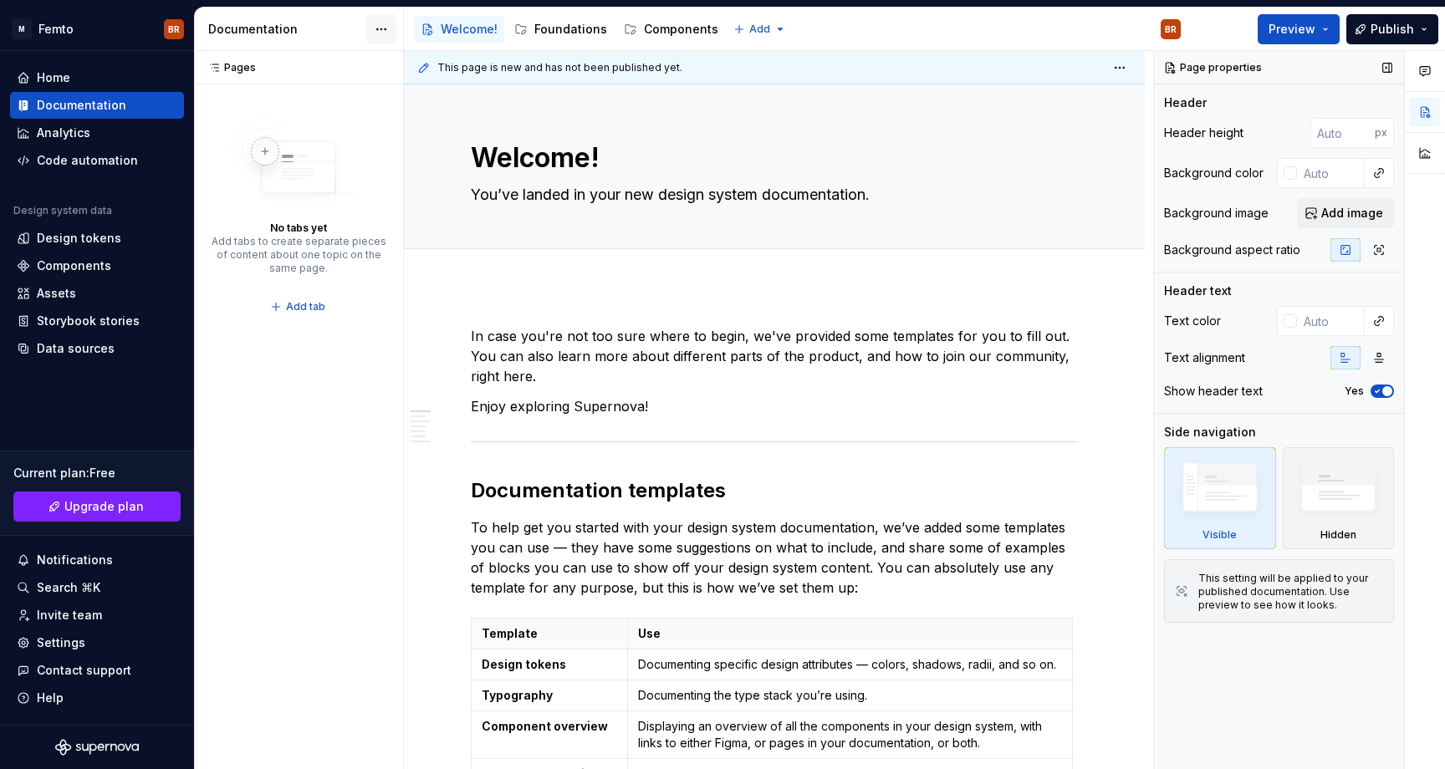
click at [367, 42] on html "M Femto BR Home Documentation Analytics Code automation Design system data Desi…" at bounding box center [722, 384] width 1445 height 769
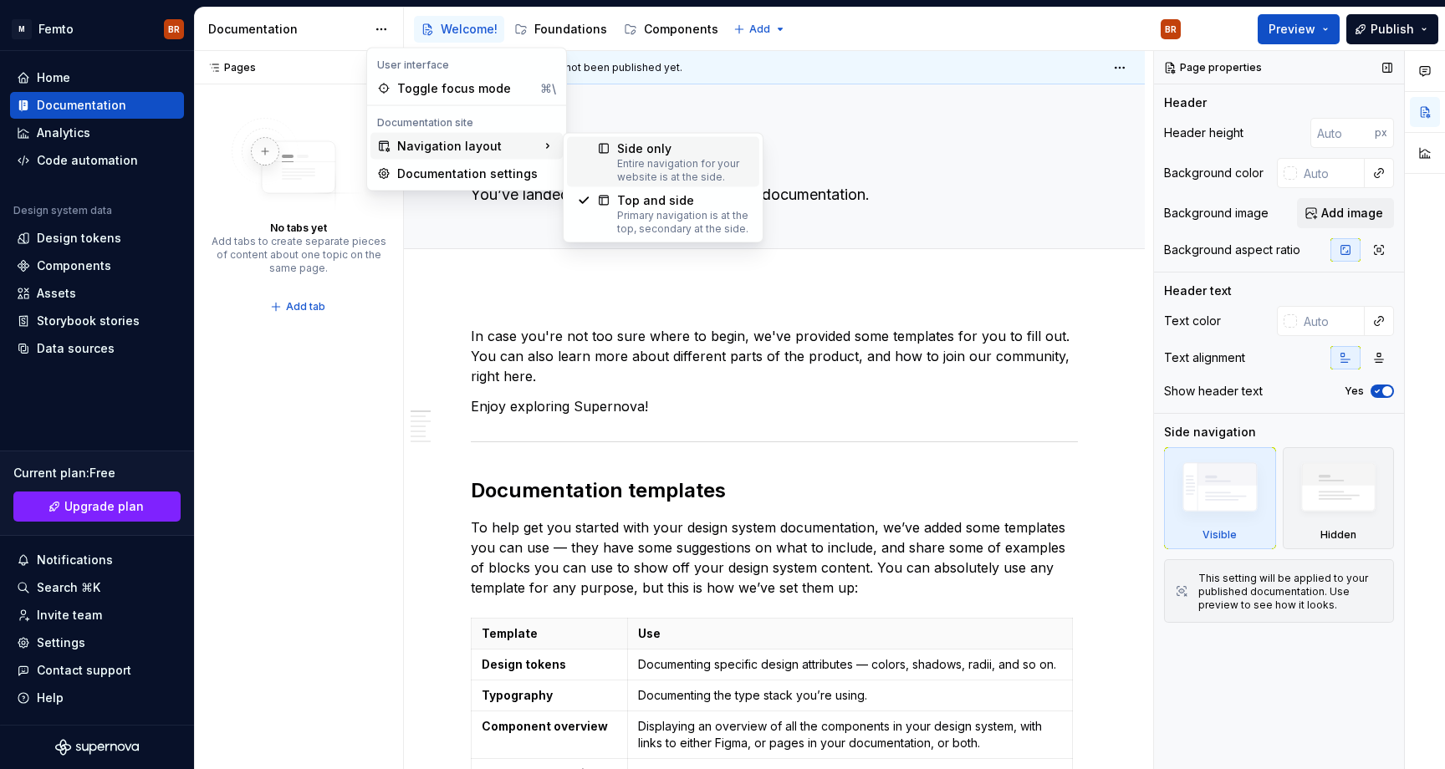
click at [646, 156] on div "Side only" at bounding box center [683, 148] width 132 height 17
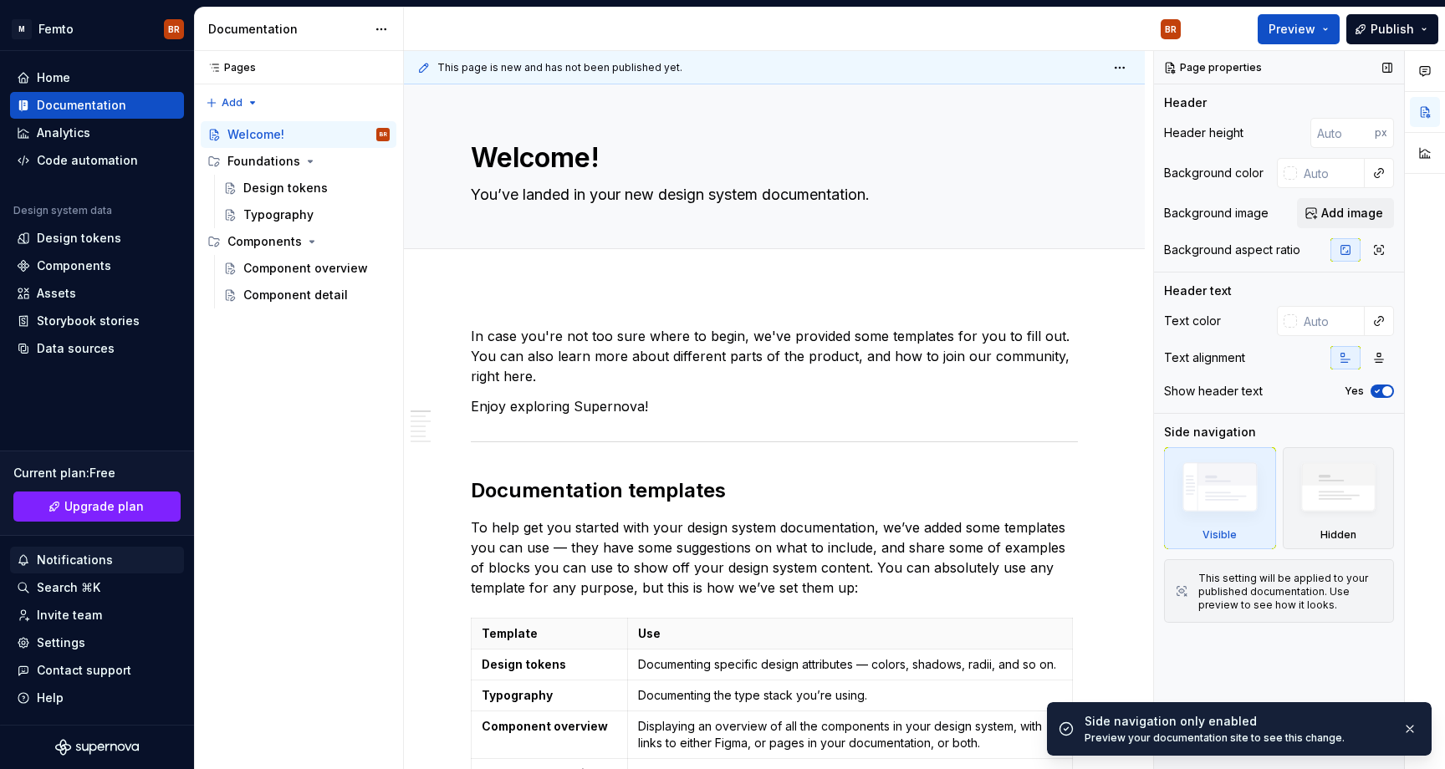
click at [37, 569] on div "Notifications" at bounding box center [97, 560] width 174 height 27
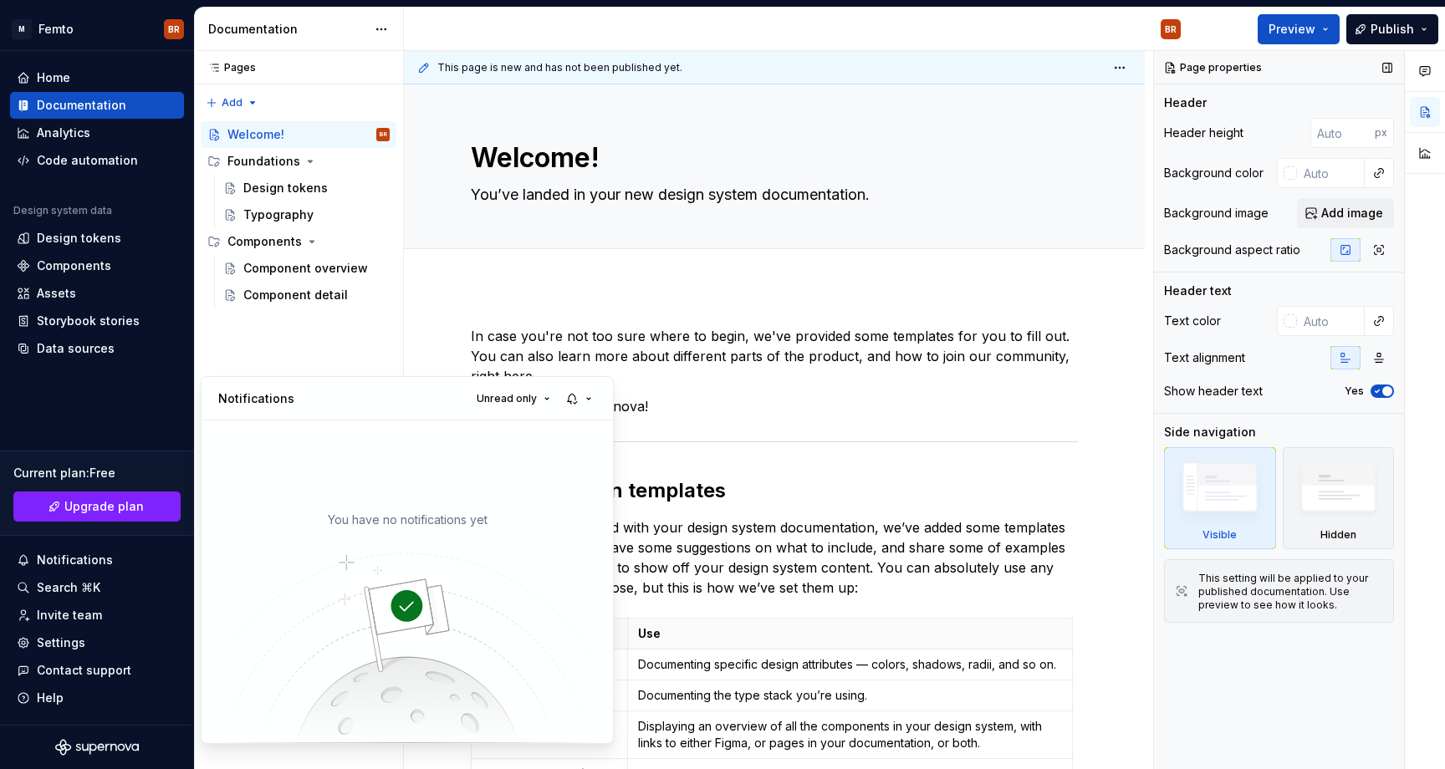
click at [39, 591] on html "M Femto BR Home Documentation Analytics Code automation Design system data Desi…" at bounding box center [722, 384] width 1445 height 769
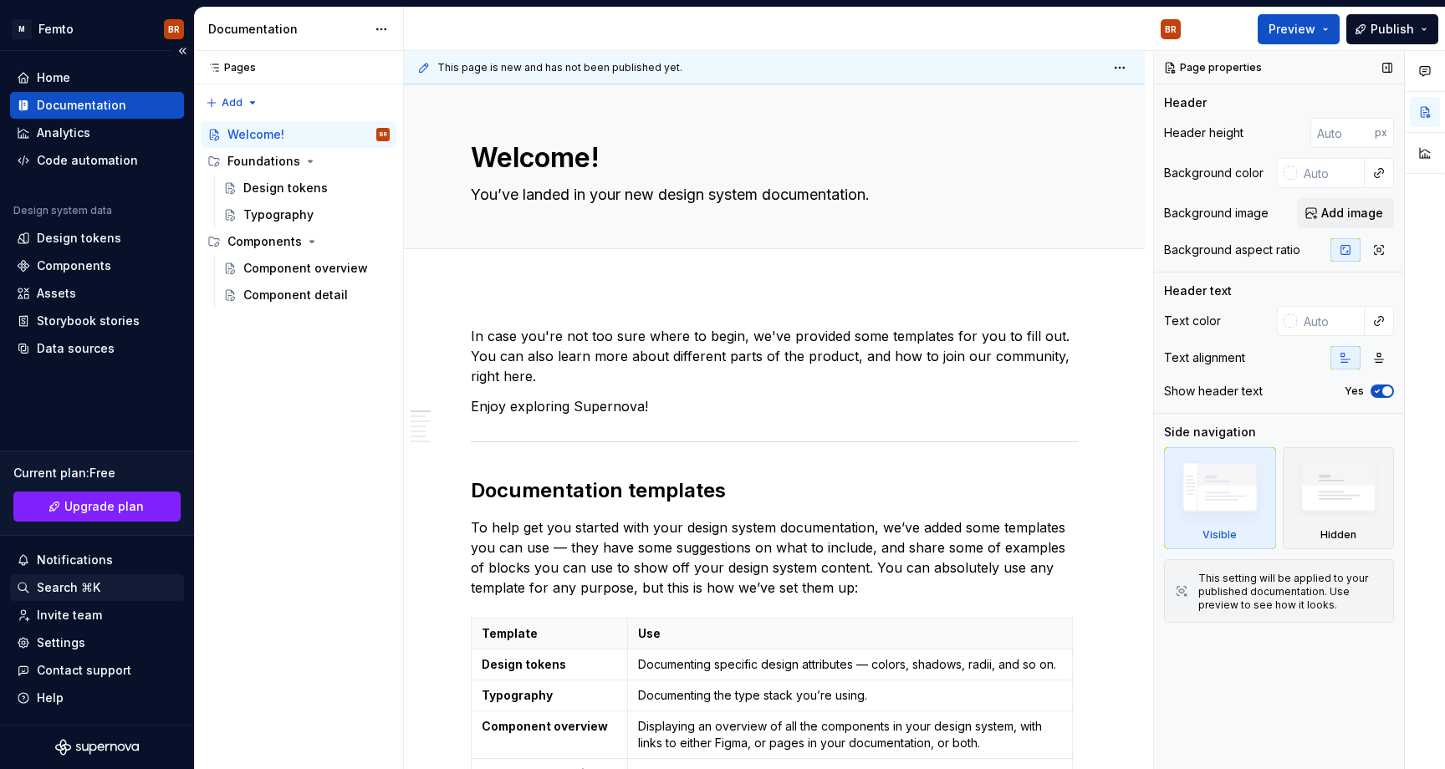
click at [56, 591] on div "Search ⌘K" at bounding box center [69, 587] width 64 height 17
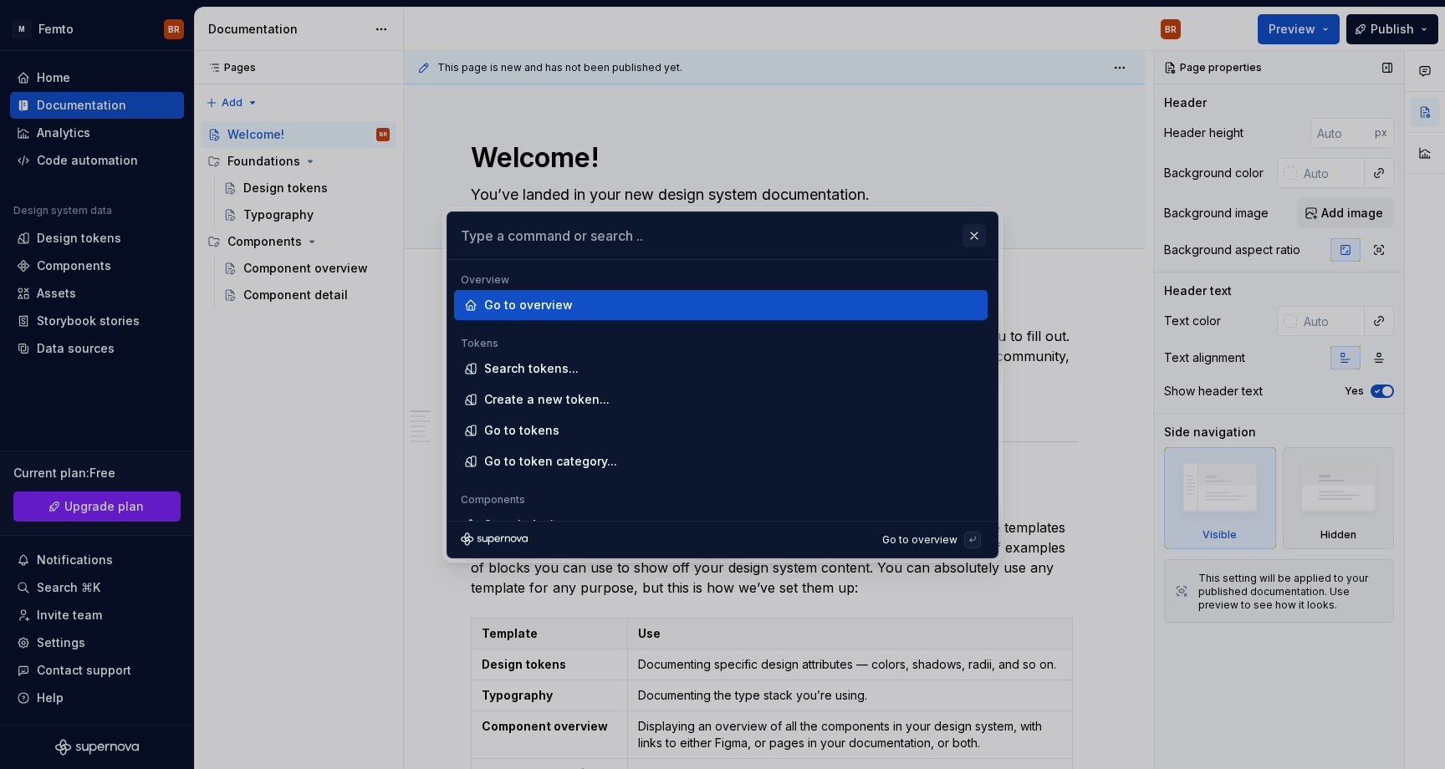
click at [979, 237] on button "button" at bounding box center [973, 235] width 23 height 23
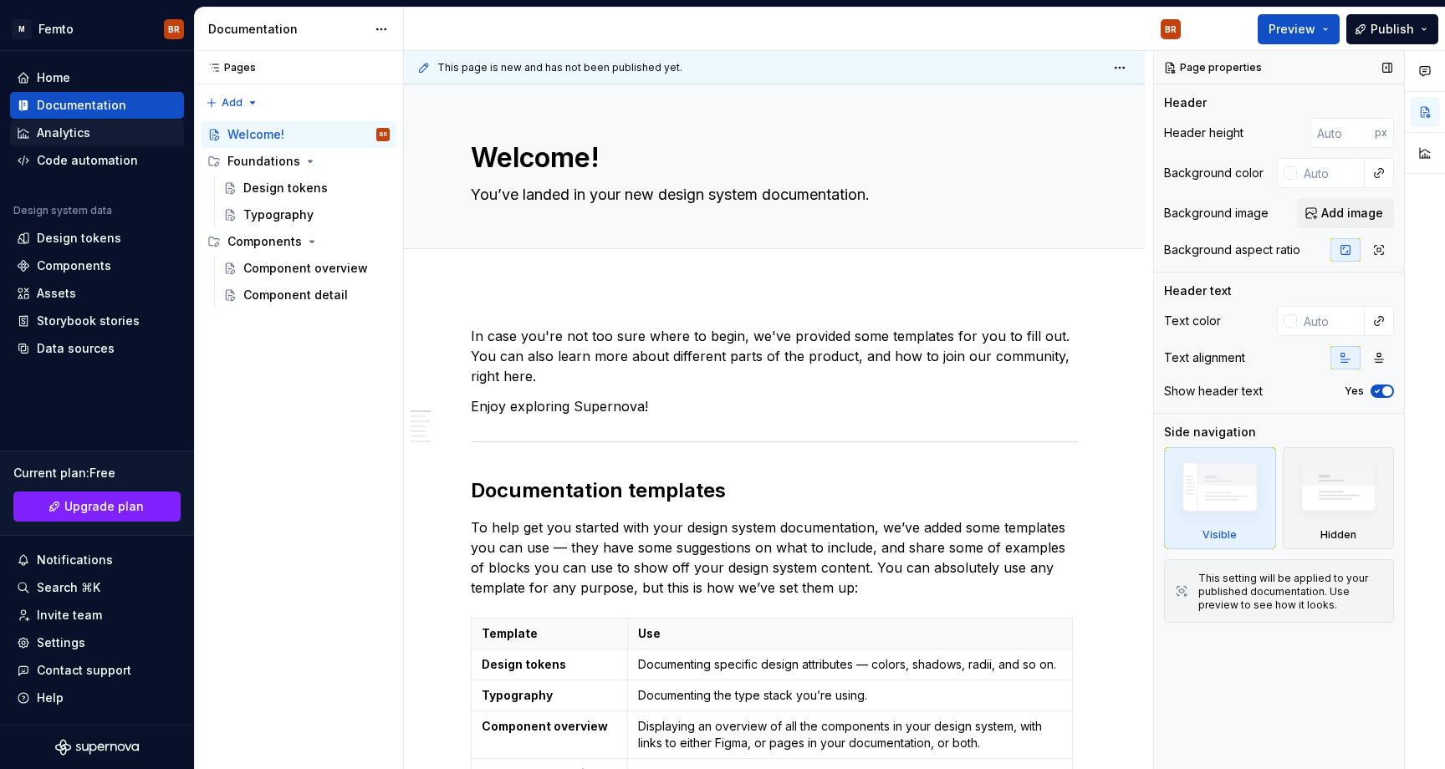
click at [79, 127] on div "Analytics" at bounding box center [64, 133] width 54 height 17
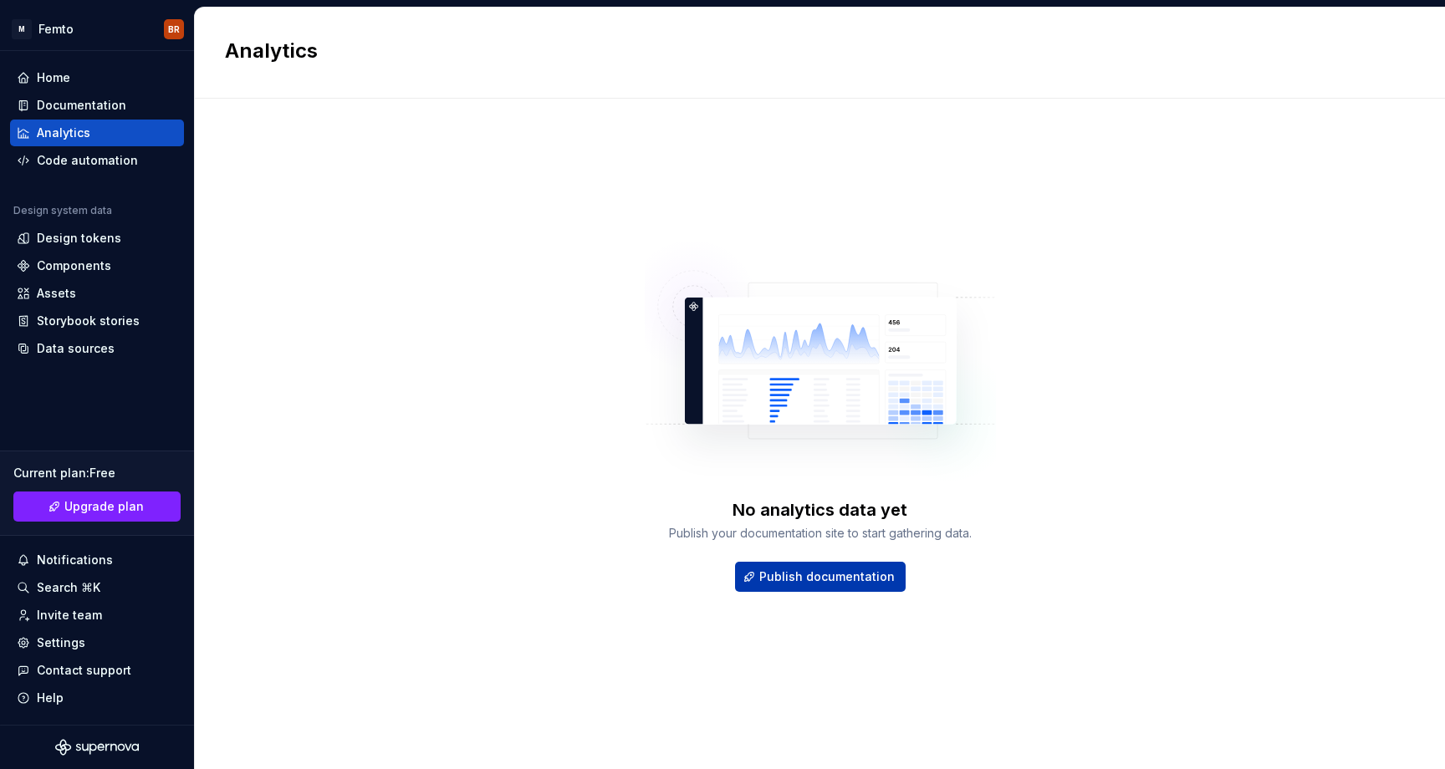
click at [786, 577] on span "Publish documentation" at bounding box center [826, 577] width 135 height 17
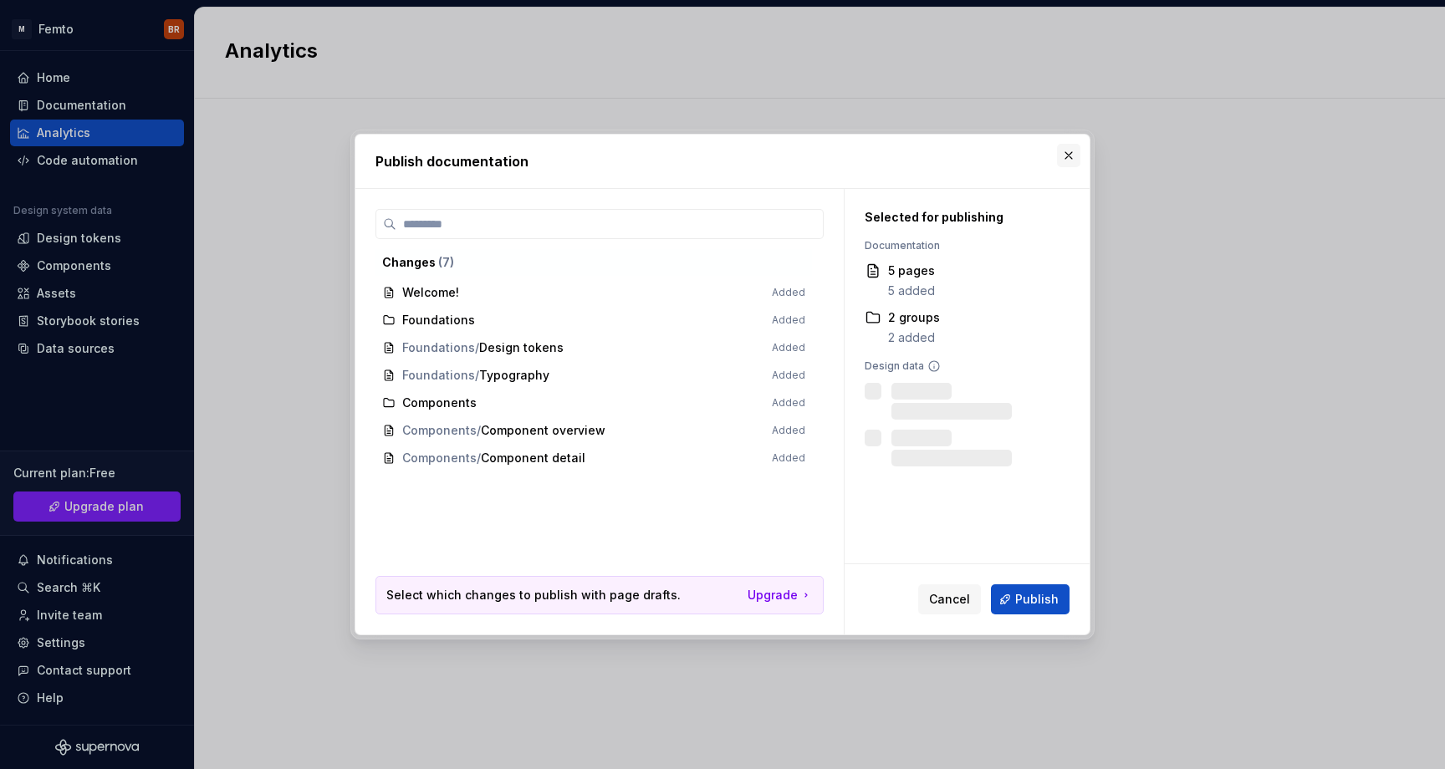
click at [1065, 156] on button "button" at bounding box center [1068, 155] width 23 height 23
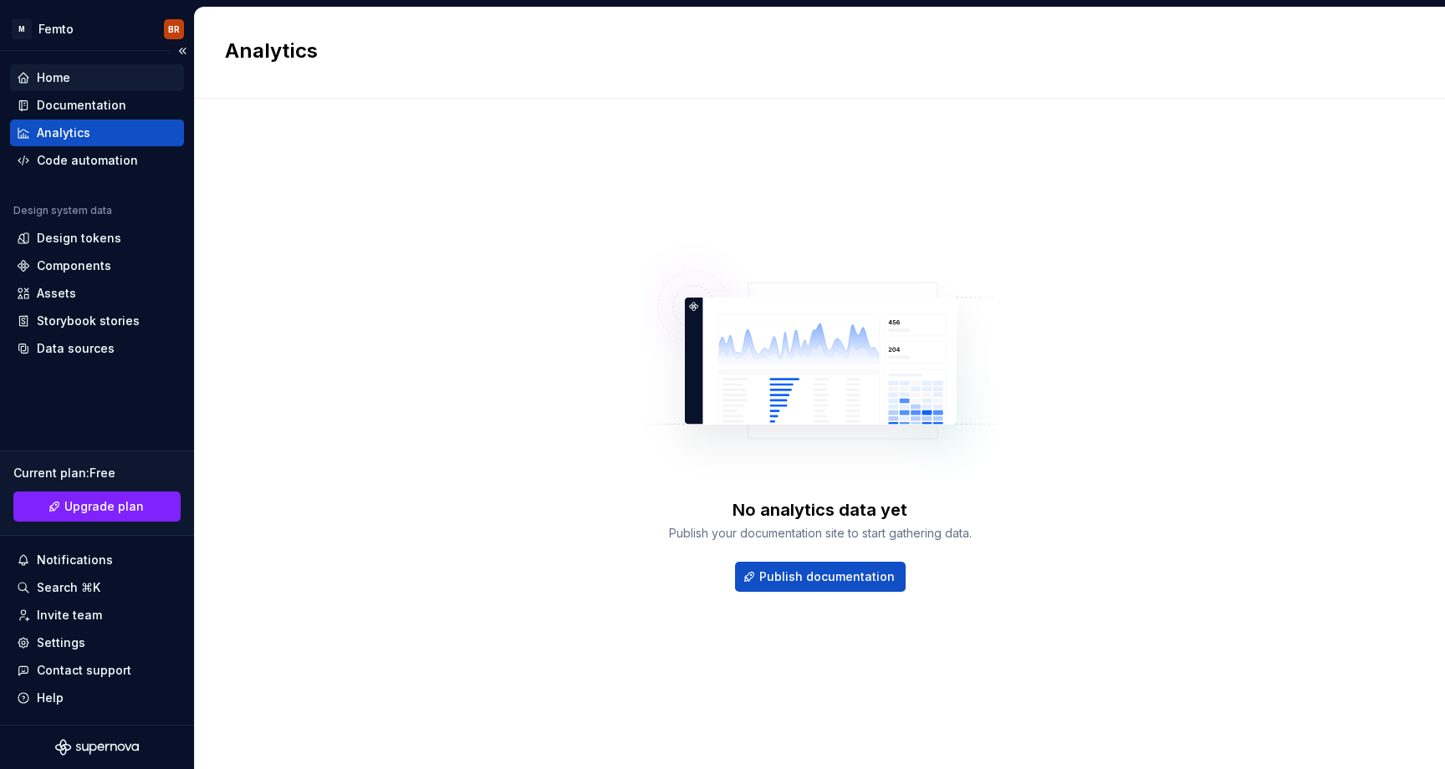
click at [83, 83] on div "Home" at bounding box center [97, 77] width 161 height 17
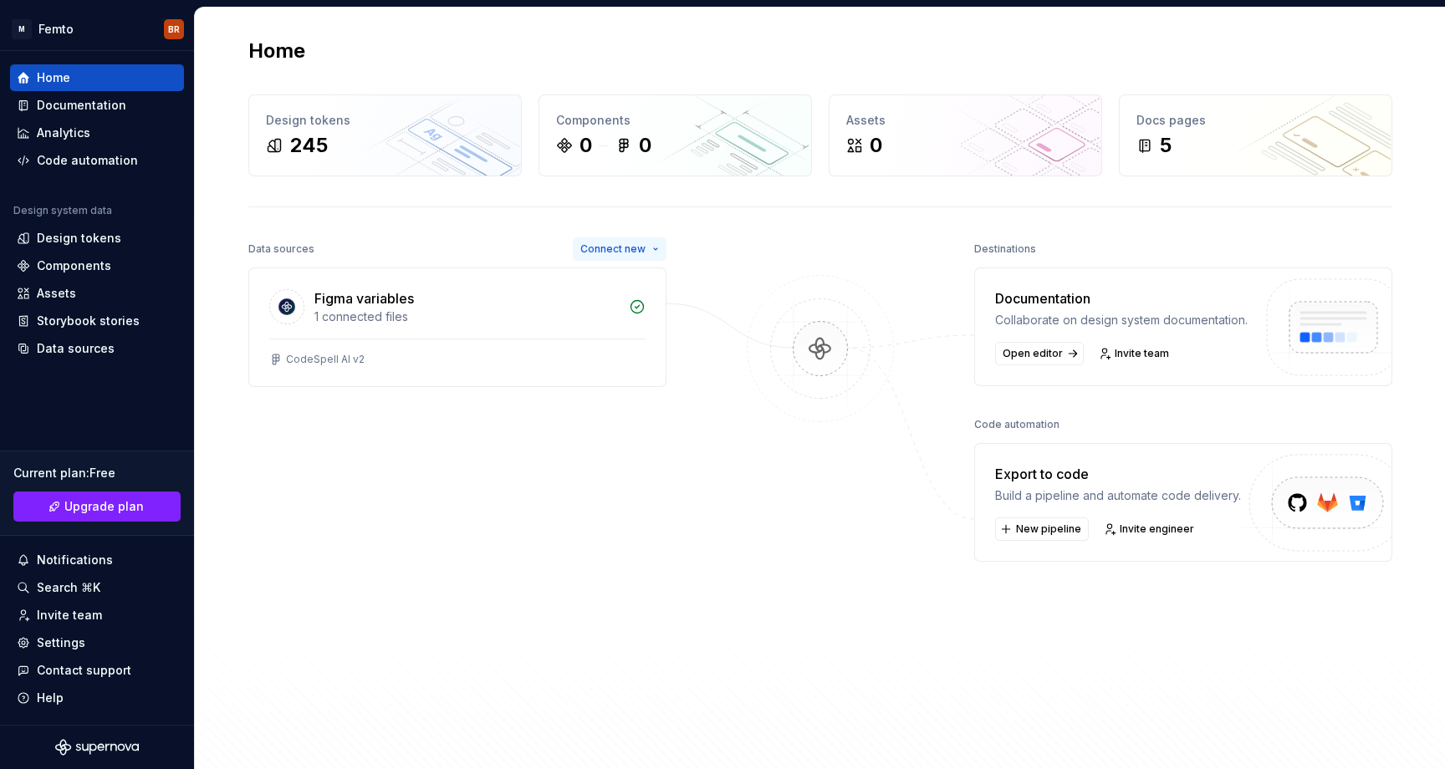
click at [636, 257] on html "M Femto BR Home Documentation Analytics Code automation Design system data Desi…" at bounding box center [722, 384] width 1445 height 769
click at [523, 215] on div "Home Design tokens 245 Components 0 0 Assets 0 Docs pages 5 Data sources Connec…" at bounding box center [820, 402] width 1204 height 789
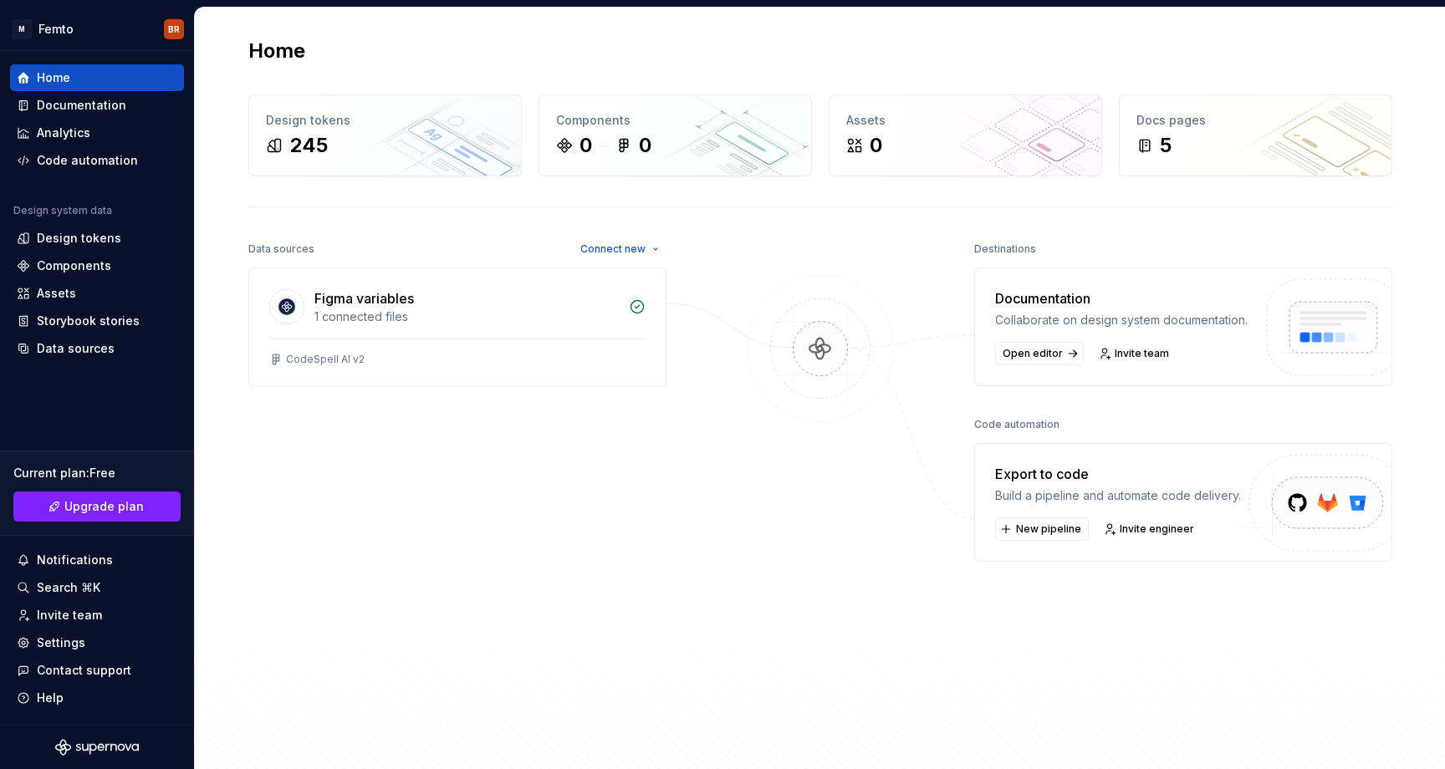
click at [293, 248] on div "Data sources" at bounding box center [281, 248] width 66 height 23
click at [370, 245] on div "Data sources Connect new" at bounding box center [457, 248] width 418 height 23
click at [171, 28] on html "M Femto BR Home Documentation Analytics Code automation Design system data Desi…" at bounding box center [722, 384] width 1445 height 769
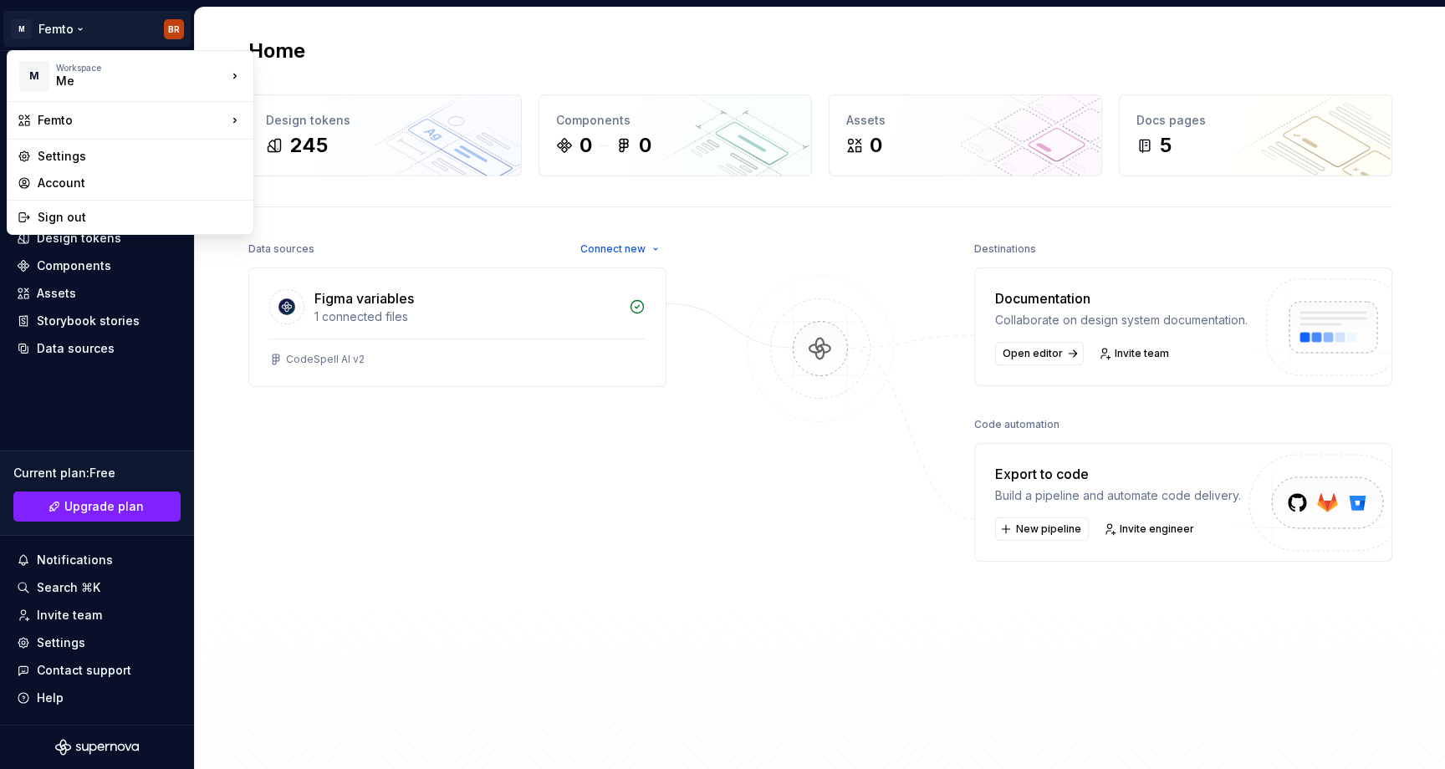
click at [130, 22] on html "M Femto BR Home Documentation Analytics Code automation Design system data Desi…" at bounding box center [722, 384] width 1445 height 769
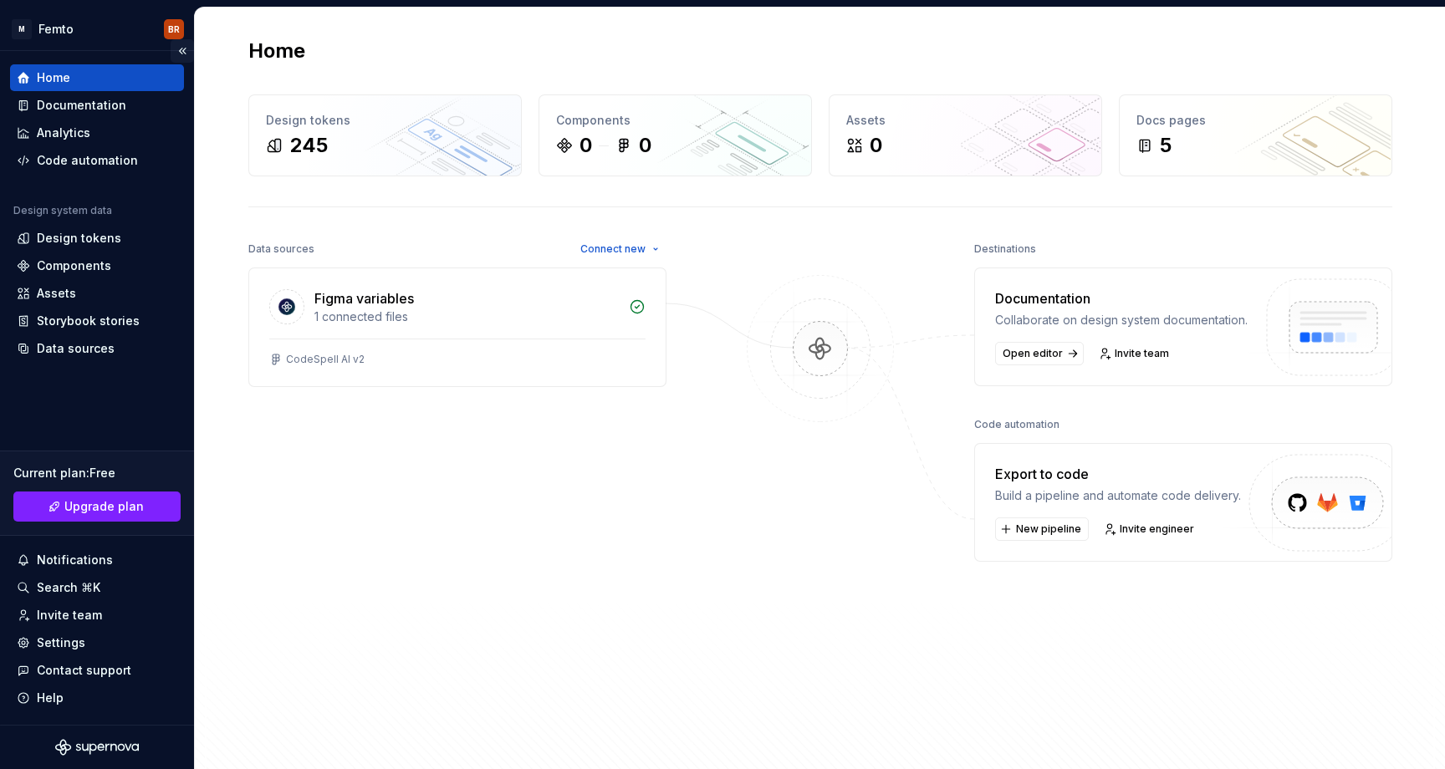
click at [185, 54] on button "Collapse sidebar" at bounding box center [182, 50] width 23 height 23
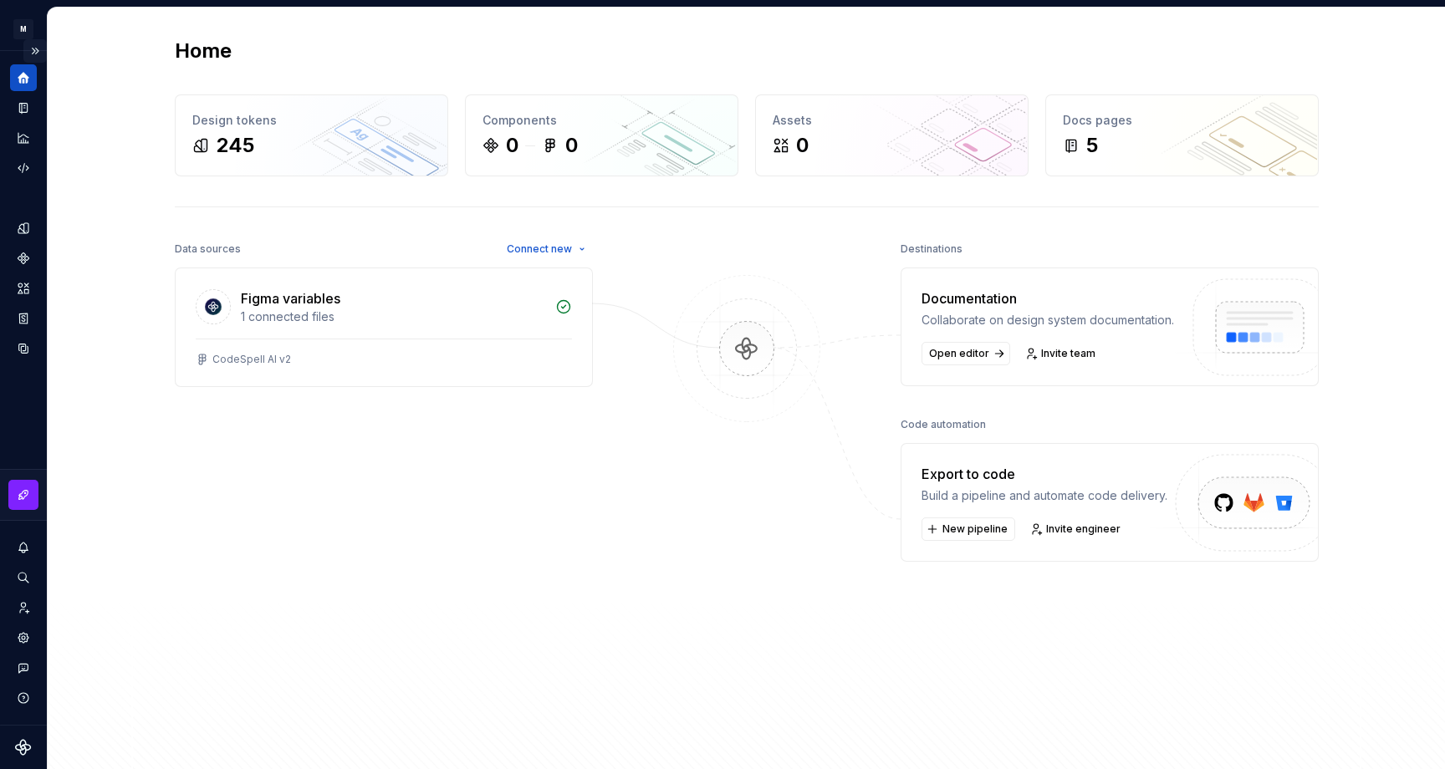
click at [34, 48] on button "Expand sidebar" at bounding box center [34, 50] width 23 height 23
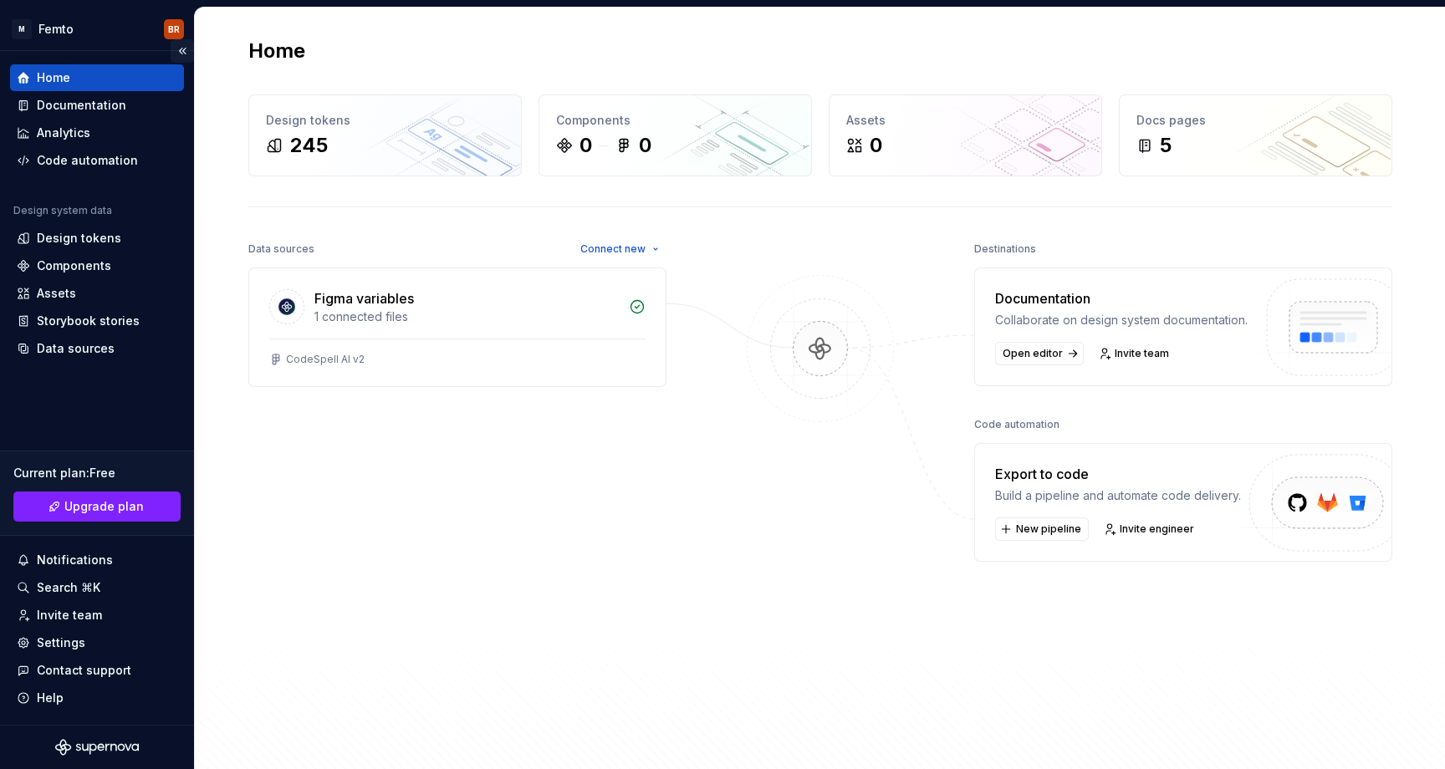
click at [189, 46] on button "Collapse sidebar" at bounding box center [182, 50] width 23 height 23
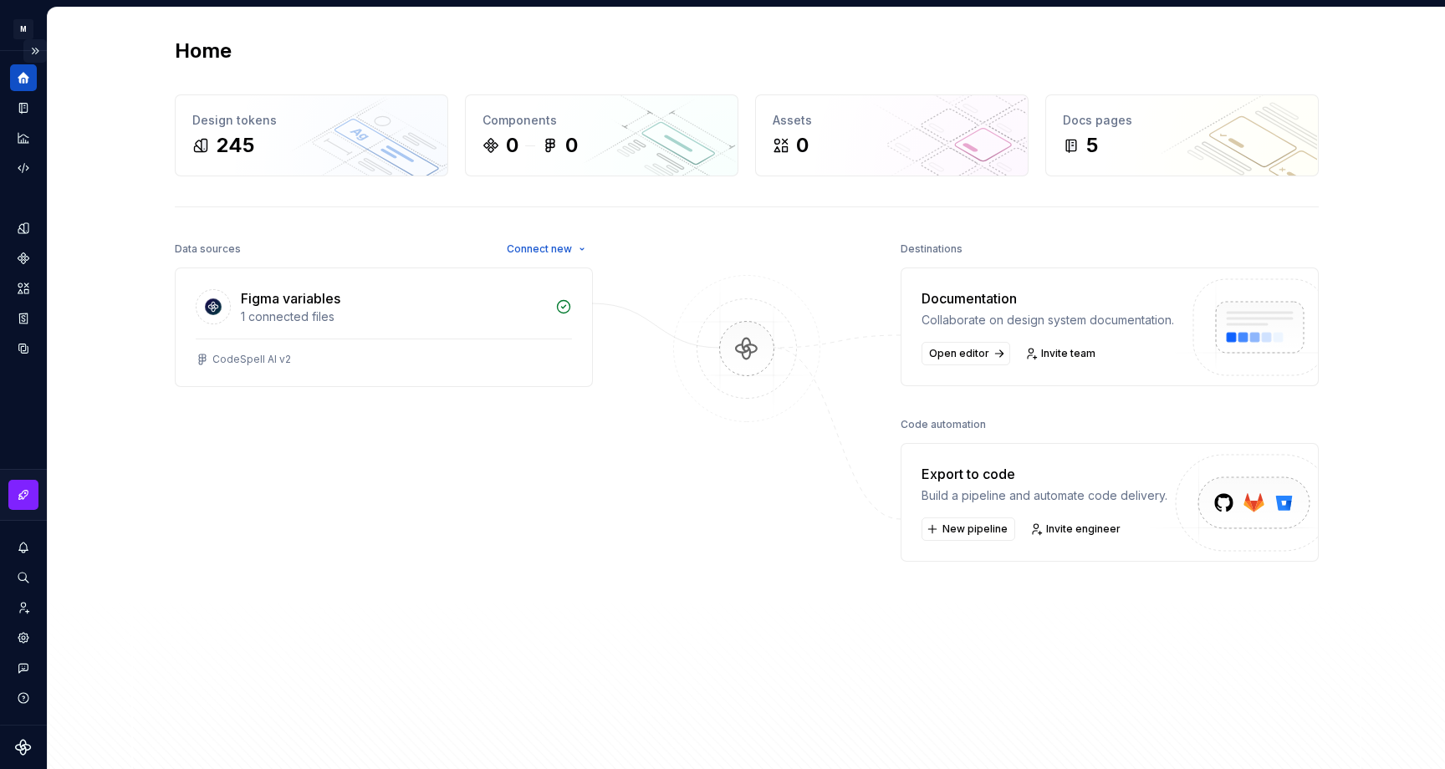
click at [30, 48] on button "Expand sidebar" at bounding box center [34, 50] width 23 height 23
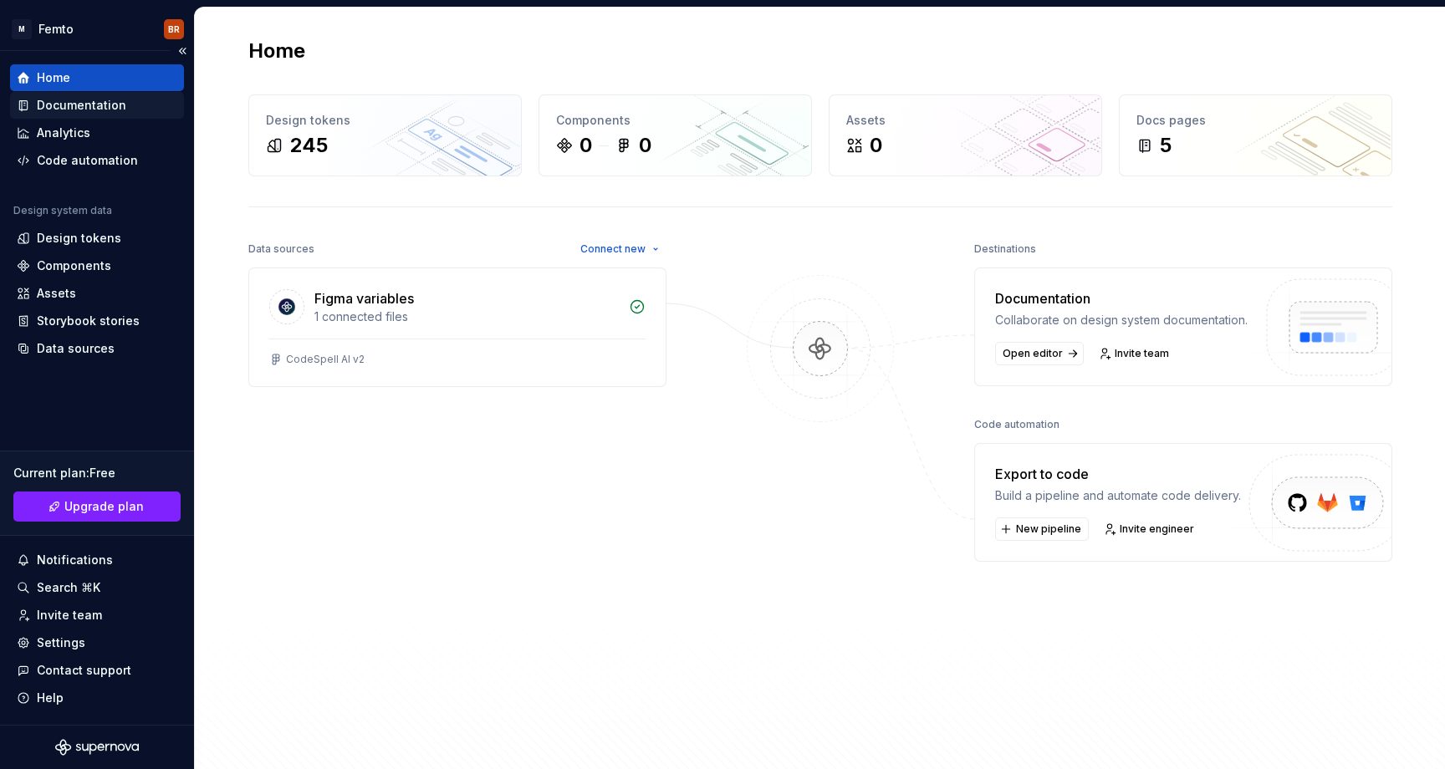
click at [38, 109] on div "Documentation" at bounding box center [81, 105] width 89 height 17
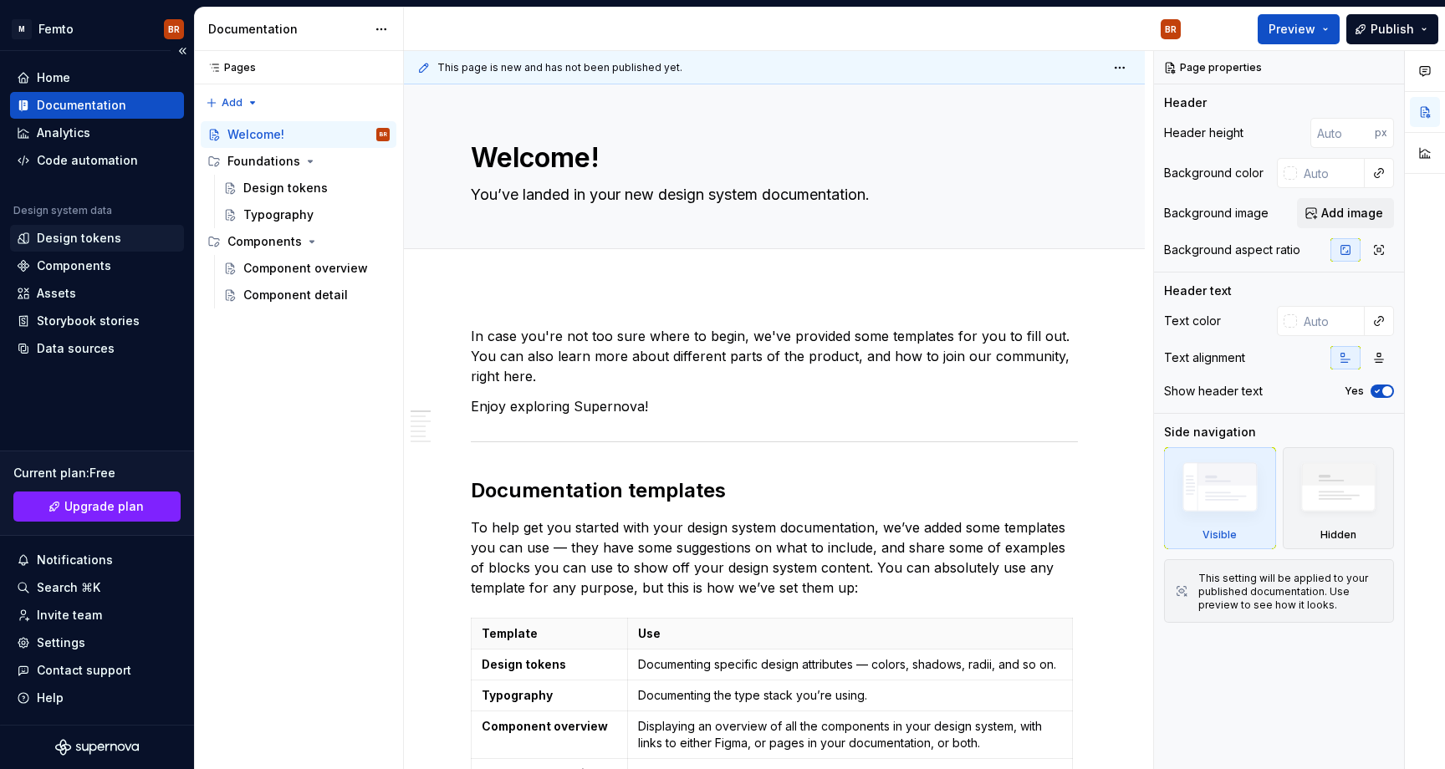
type textarea "*"
click at [59, 324] on div "Storybook stories" at bounding box center [88, 321] width 103 height 17
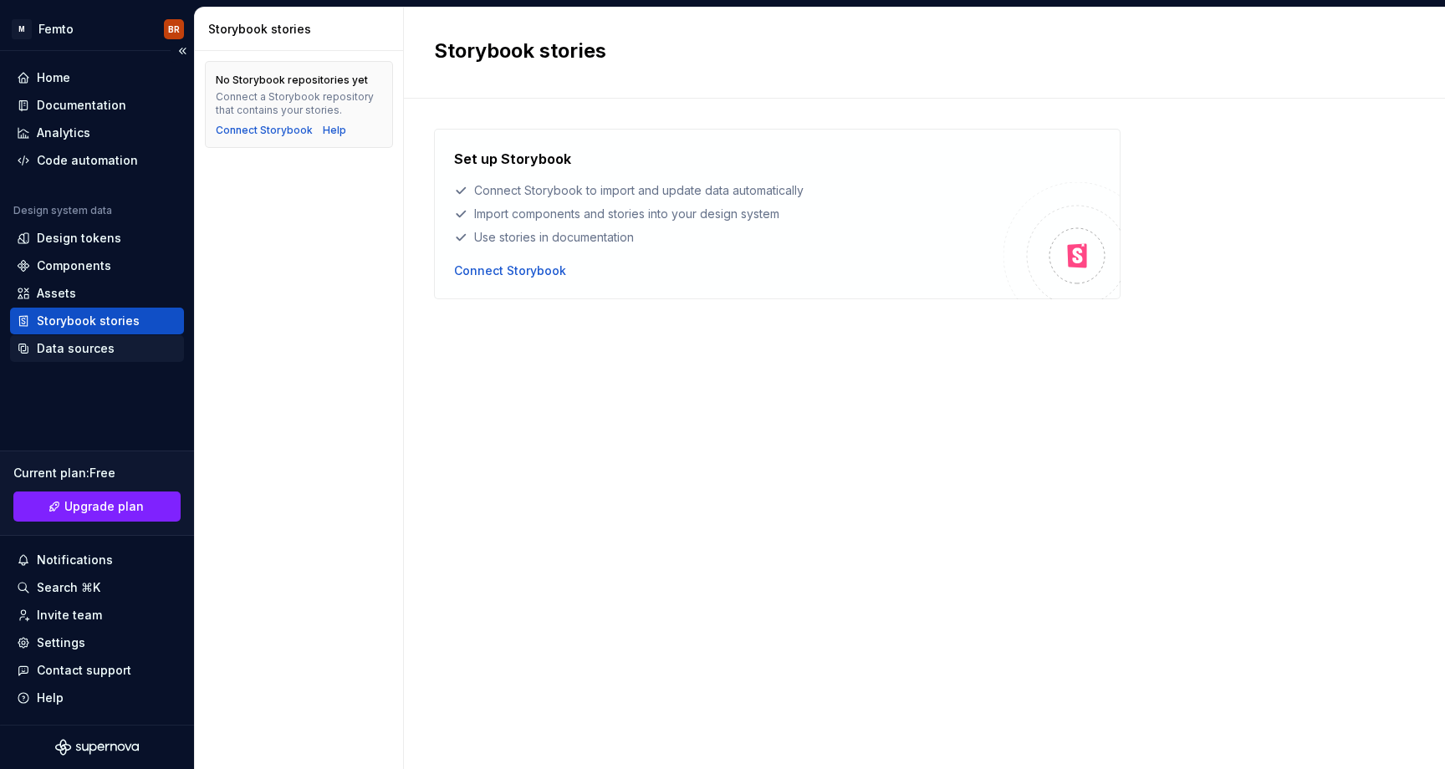
click at [54, 344] on div "Data sources" at bounding box center [76, 348] width 78 height 17
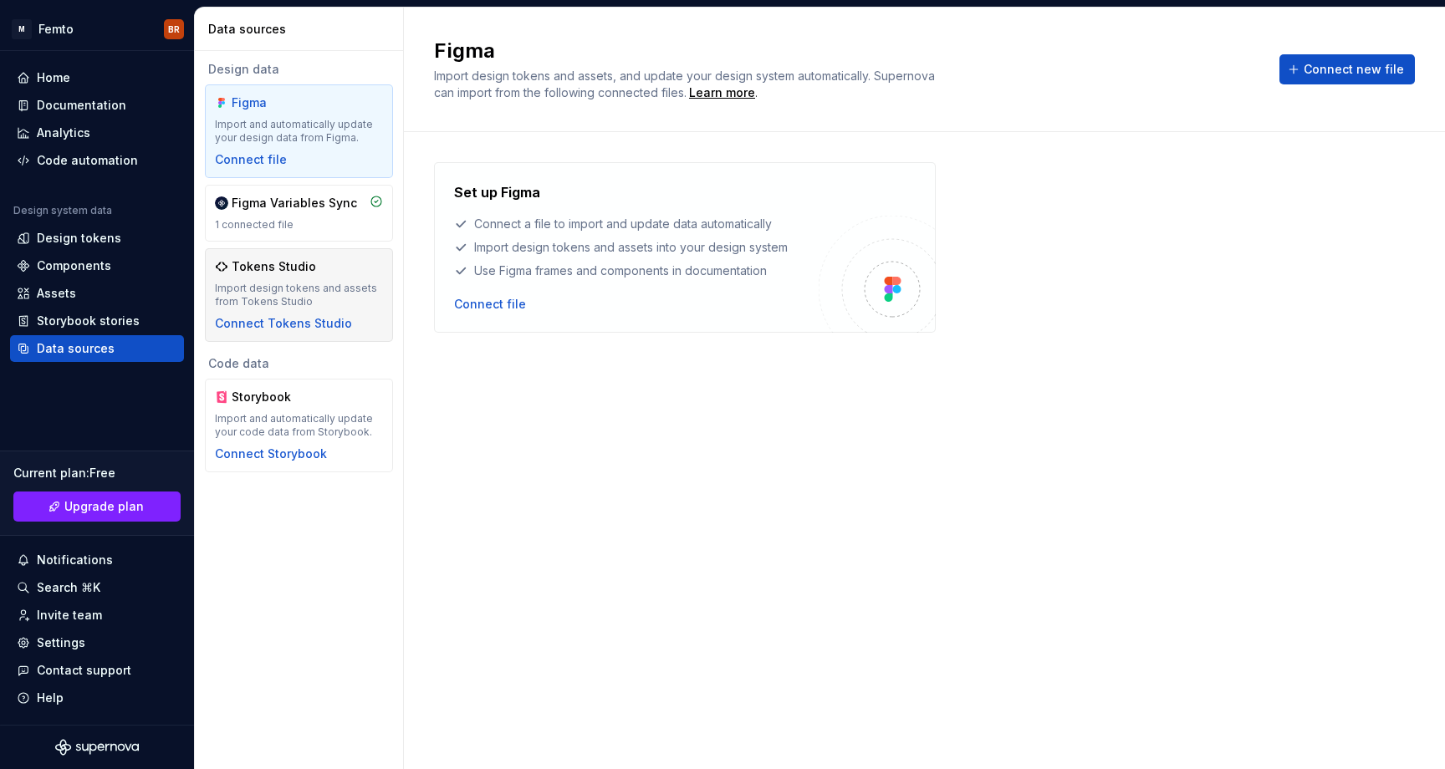
click at [299, 267] on div "Tokens Studio" at bounding box center [274, 266] width 84 height 17
